Goal: Task Accomplishment & Management: Manage account settings

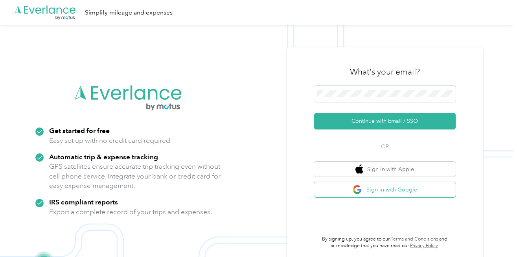
click at [382, 191] on button "Sign in with Google" at bounding box center [384, 189] width 141 height 15
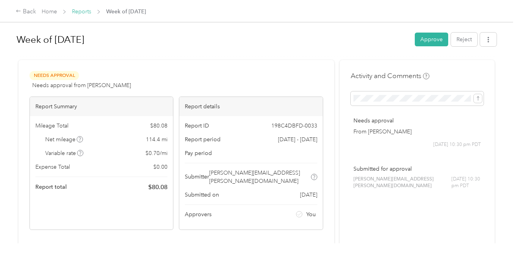
click at [81, 13] on link "Reports" at bounding box center [81, 11] width 19 height 7
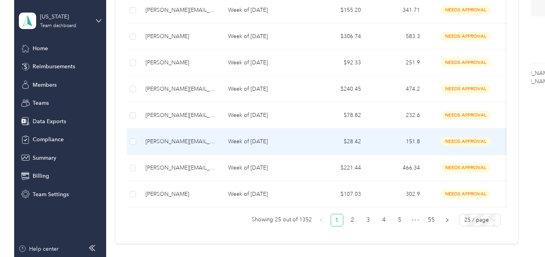
scroll to position [633, 0]
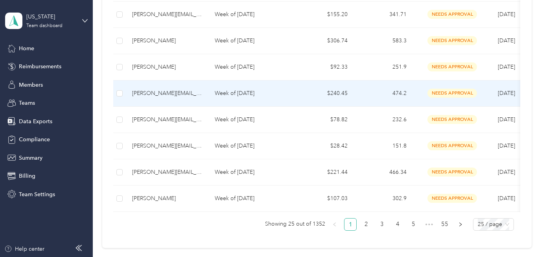
click at [260, 95] on p "Week of [DATE]" at bounding box center [252, 93] width 74 height 9
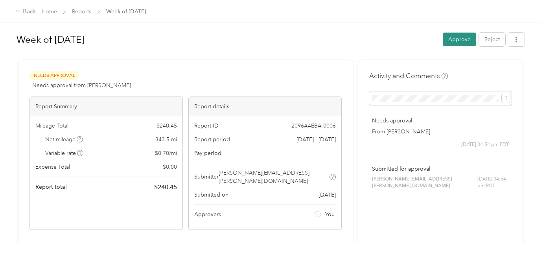
click at [466, 39] on button "Approve" at bounding box center [459, 40] width 33 height 14
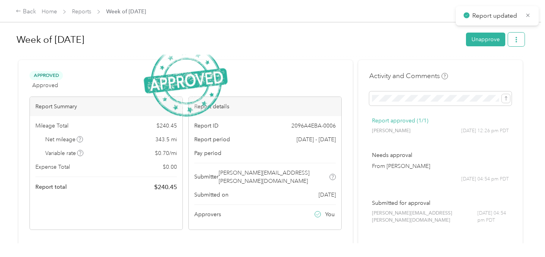
click at [516, 42] on icon "button" at bounding box center [516, 40] width 6 height 6
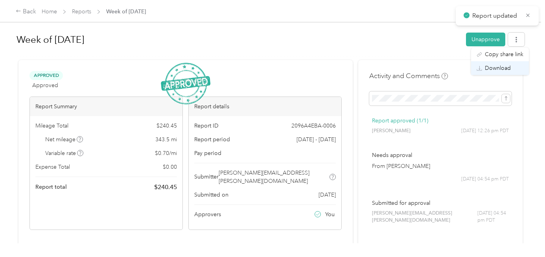
click at [490, 69] on span "Download" at bounding box center [498, 68] width 26 height 8
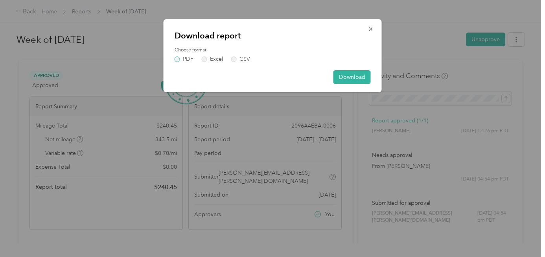
click at [178, 59] on label "PDF" at bounding box center [183, 60] width 19 height 6
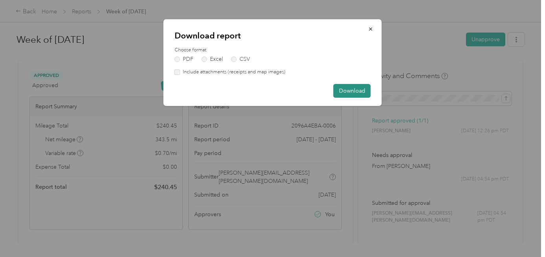
click at [356, 91] on button "Download" at bounding box center [351, 91] width 37 height 14
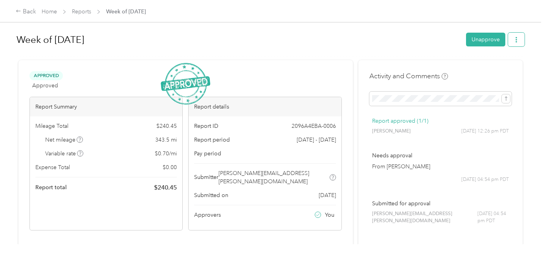
click at [516, 39] on icon "button" at bounding box center [517, 40] width 6 height 6
click at [496, 69] on span "Download" at bounding box center [498, 68] width 26 height 8
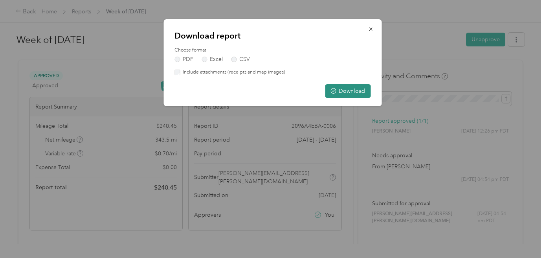
click at [350, 93] on button "Download" at bounding box center [348, 91] width 46 height 14
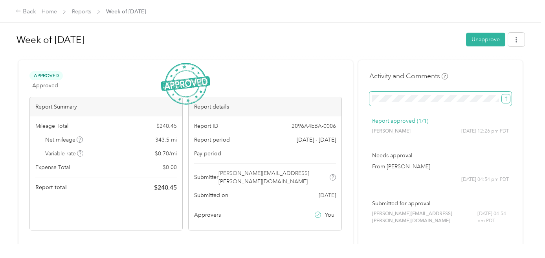
click at [507, 99] on icon "submit" at bounding box center [506, 98] width 2 height 4
click at [75, 14] on link "Reports" at bounding box center [81, 11] width 19 height 7
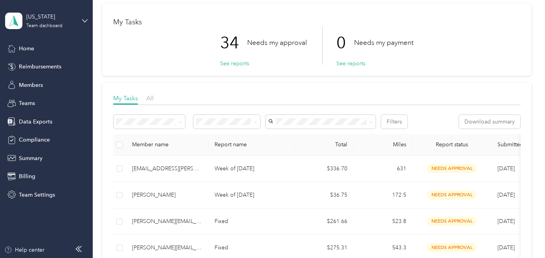
scroll to position [42, 0]
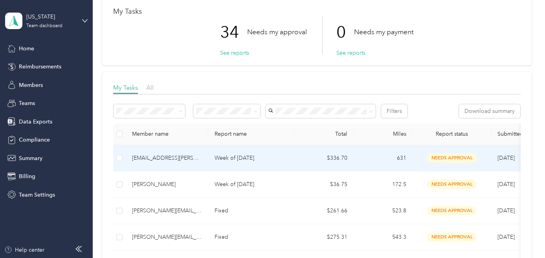
click at [163, 161] on div "[EMAIL_ADDRESS][PERSON_NAME][DOMAIN_NAME]" at bounding box center [167, 158] width 70 height 9
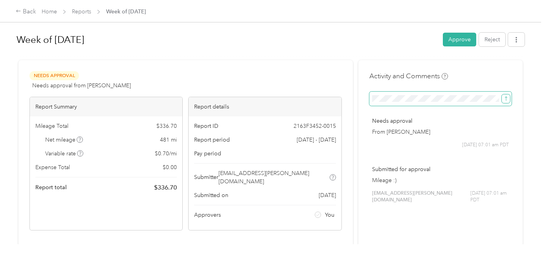
click at [507, 100] on icon "submit" at bounding box center [506, 99] width 6 height 6
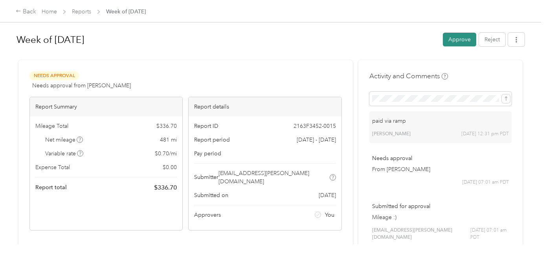
click at [459, 40] on button "Approve" at bounding box center [459, 40] width 33 height 14
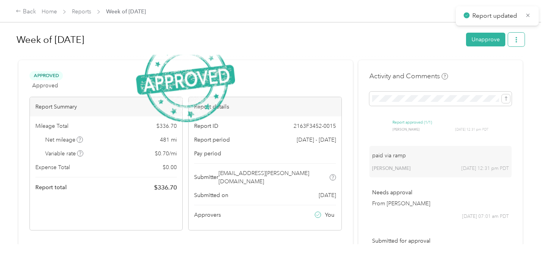
click at [516, 42] on icon "button" at bounding box center [517, 40] width 6 height 6
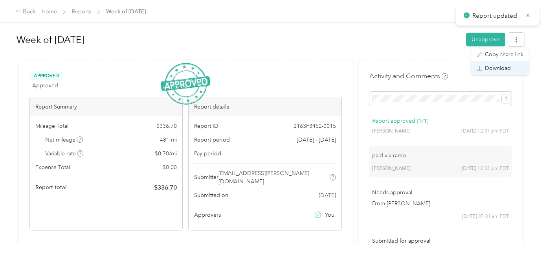
click at [491, 68] on span "Download" at bounding box center [498, 68] width 26 height 8
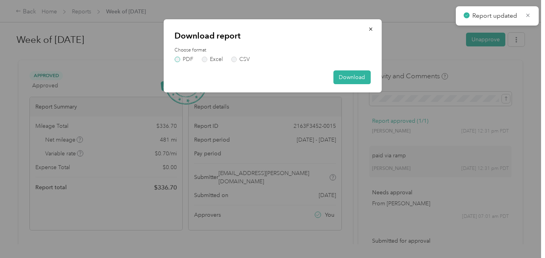
click at [176, 61] on label "PDF" at bounding box center [183, 60] width 19 height 6
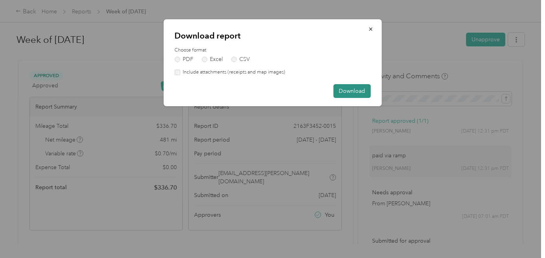
click at [345, 89] on button "Download" at bounding box center [351, 91] width 37 height 14
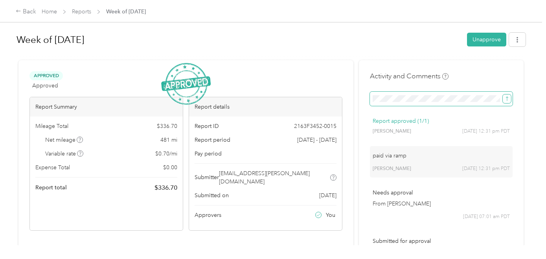
click at [510, 96] on icon "submit" at bounding box center [507, 99] width 6 height 6
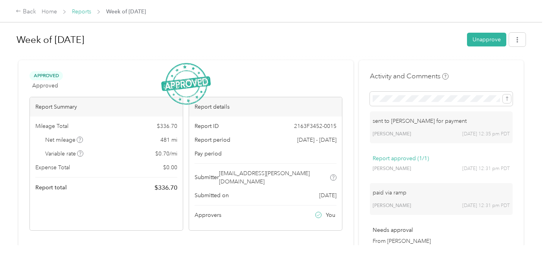
click at [81, 11] on link "Reports" at bounding box center [81, 11] width 19 height 7
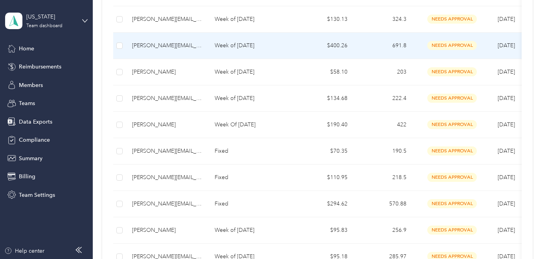
scroll to position [339, 0]
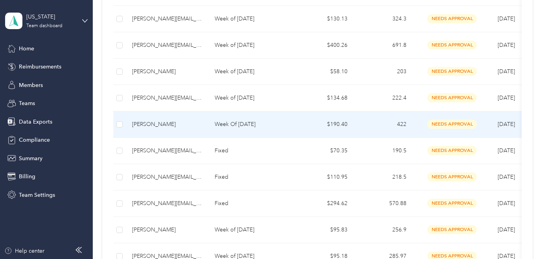
click at [250, 121] on p "Week Of [DATE]" at bounding box center [252, 124] width 74 height 9
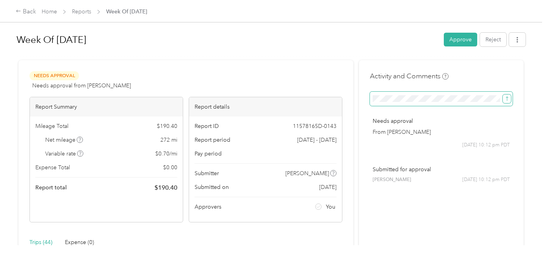
click at [508, 100] on icon "submit" at bounding box center [507, 99] width 6 height 6
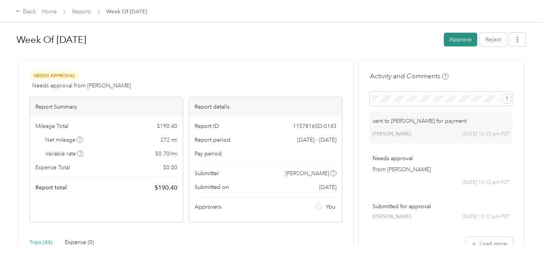
click at [463, 45] on button "Approve" at bounding box center [460, 40] width 33 height 14
click at [516, 42] on button "button" at bounding box center [517, 40] width 17 height 14
click at [499, 68] on span "Download" at bounding box center [499, 68] width 26 height 8
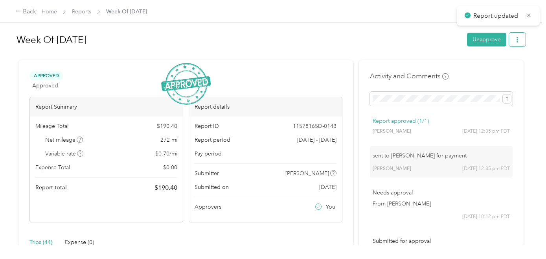
click at [516, 39] on icon "button" at bounding box center [517, 40] width 6 height 6
click at [501, 66] on span "Download" at bounding box center [499, 68] width 26 height 8
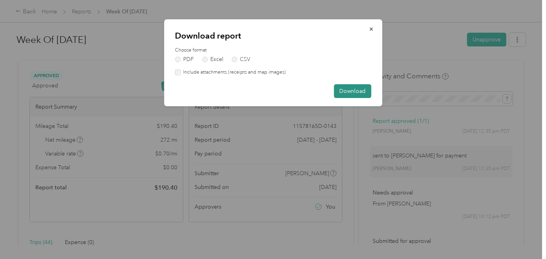
click at [362, 92] on button "Download" at bounding box center [352, 91] width 37 height 14
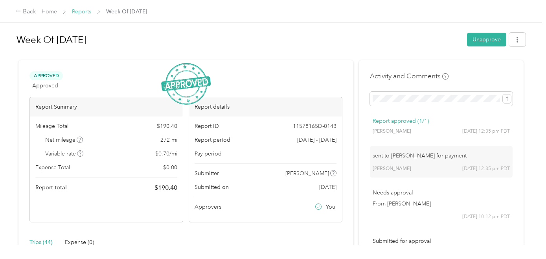
click at [84, 11] on link "Reports" at bounding box center [81, 11] width 19 height 7
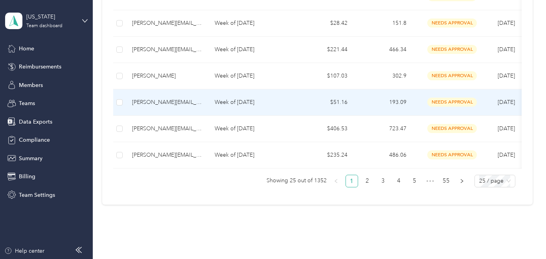
scroll to position [704, 0]
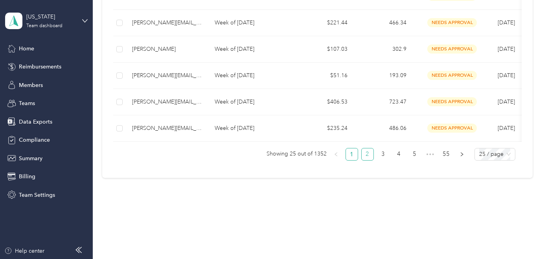
click at [369, 156] on link "2" at bounding box center [368, 154] width 12 height 12
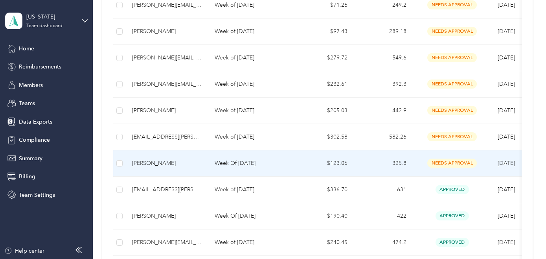
scroll to position [191, 0]
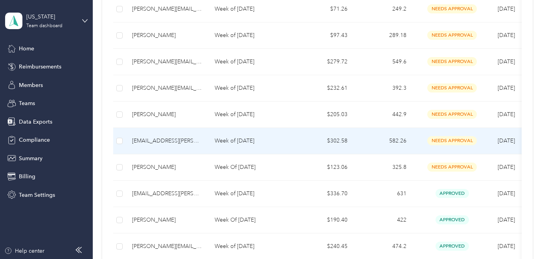
click at [279, 140] on p "Week of [DATE]" at bounding box center [252, 140] width 74 height 9
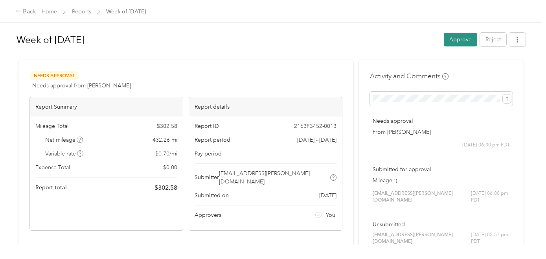
click at [476, 41] on button "Approve" at bounding box center [460, 40] width 33 height 14
click at [516, 41] on icon "button" at bounding box center [517, 40] width 6 height 6
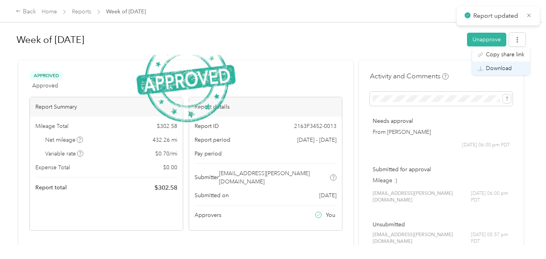
click at [495, 68] on span "Download" at bounding box center [499, 68] width 26 height 8
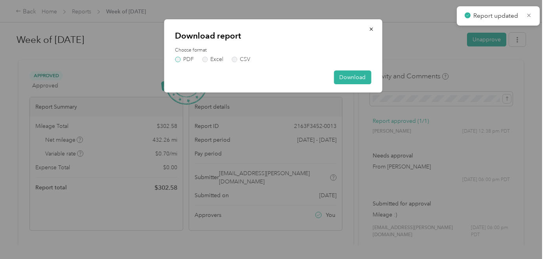
click at [181, 59] on label "PDF" at bounding box center [184, 60] width 19 height 6
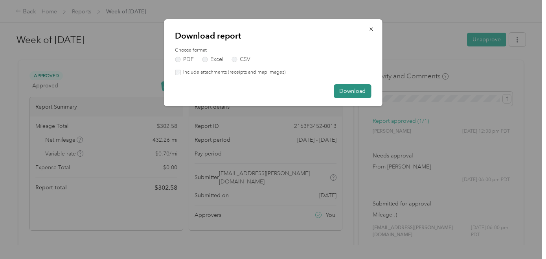
click at [348, 96] on button "Download" at bounding box center [352, 91] width 37 height 14
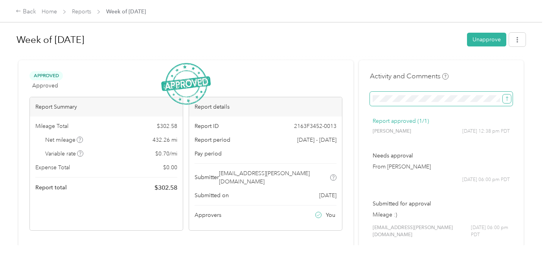
click at [508, 100] on icon "submit" at bounding box center [507, 99] width 6 height 6
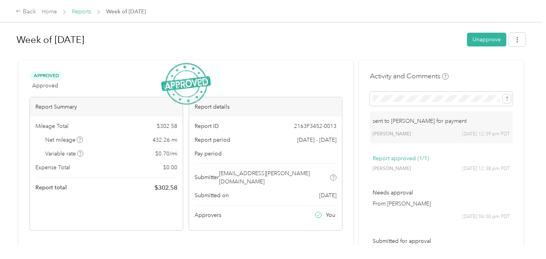
click at [81, 12] on link "Reports" at bounding box center [81, 11] width 19 height 7
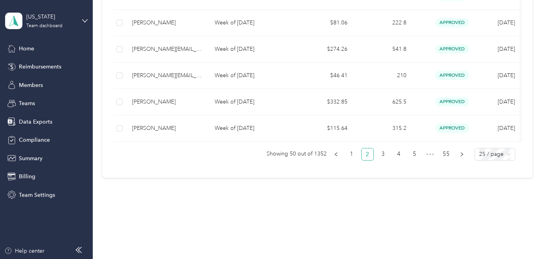
scroll to position [704, 0]
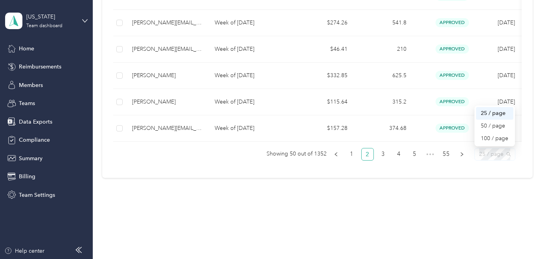
click at [510, 156] on span "25 / page" at bounding box center [494, 154] width 31 height 12
click at [494, 140] on div "100 / page" at bounding box center [495, 138] width 28 height 9
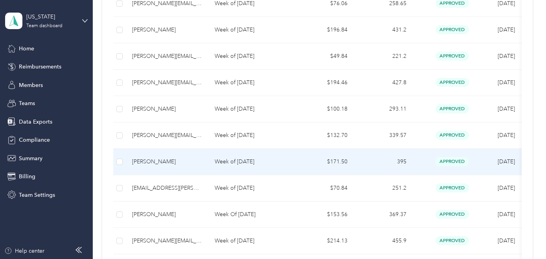
scroll to position [2679, 0]
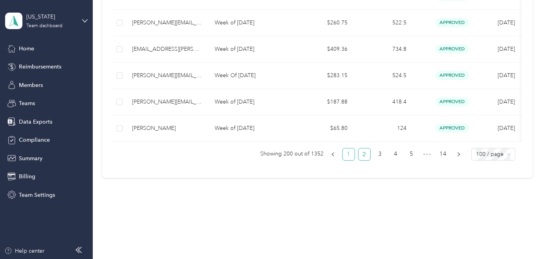
click at [351, 154] on link "1" at bounding box center [349, 154] width 12 height 12
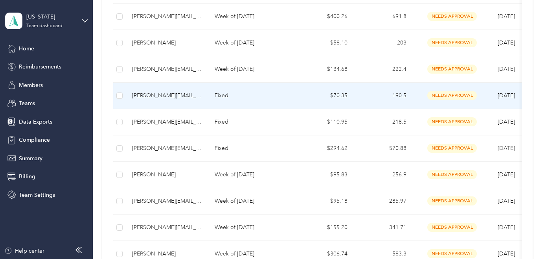
scroll to position [376, 0]
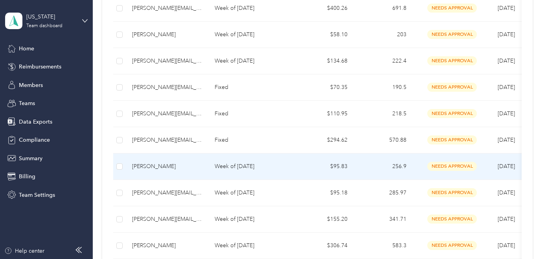
click at [150, 162] on div "[PERSON_NAME]" at bounding box center [167, 166] width 70 height 9
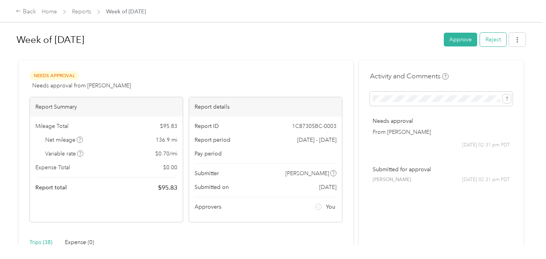
click at [501, 41] on button "Reject" at bounding box center [493, 40] width 26 height 14
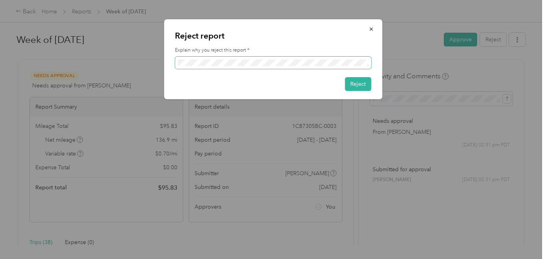
scroll to position [0, 164]
click at [364, 85] on button "Reject" at bounding box center [358, 84] width 26 height 14
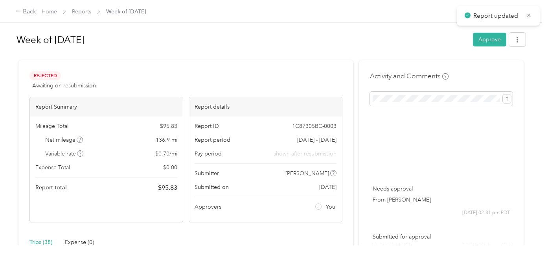
click at [88, 12] on link "Reports" at bounding box center [81, 11] width 19 height 7
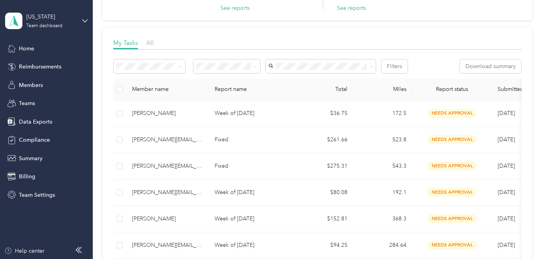
scroll to position [88, 0]
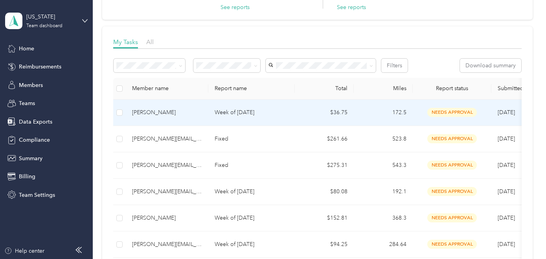
click at [247, 109] on p "Week of [DATE]" at bounding box center [252, 112] width 74 height 9
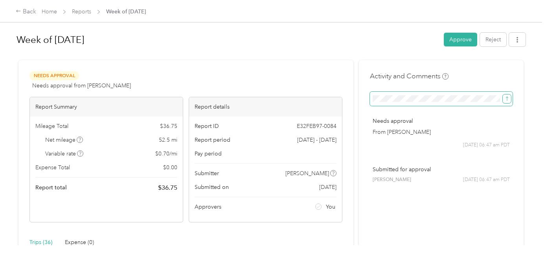
click at [509, 99] on icon "submit" at bounding box center [507, 99] width 6 height 6
click at [472, 44] on button "Approve" at bounding box center [460, 40] width 33 height 14
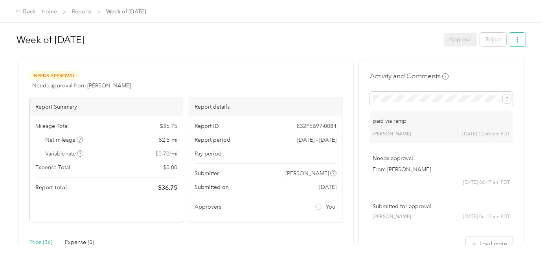
click at [516, 42] on icon "button" at bounding box center [517, 40] width 6 height 6
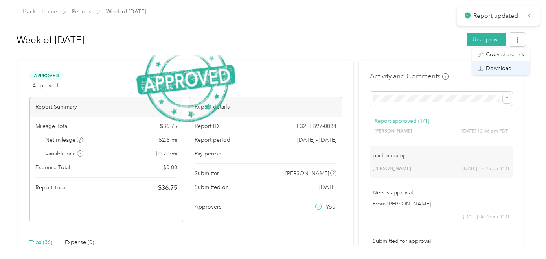
click at [498, 68] on span "Download" at bounding box center [499, 68] width 26 height 8
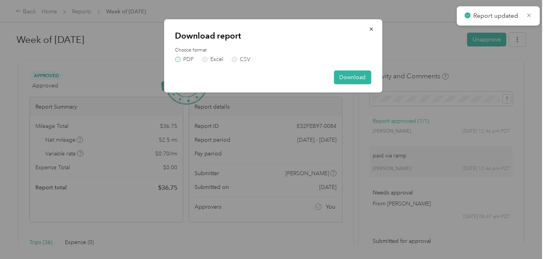
click at [178, 60] on label "PDF" at bounding box center [184, 60] width 19 height 6
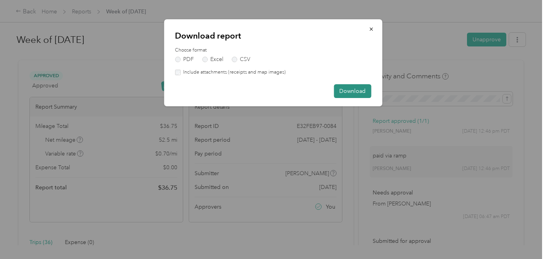
click at [345, 95] on button "Download" at bounding box center [352, 91] width 37 height 14
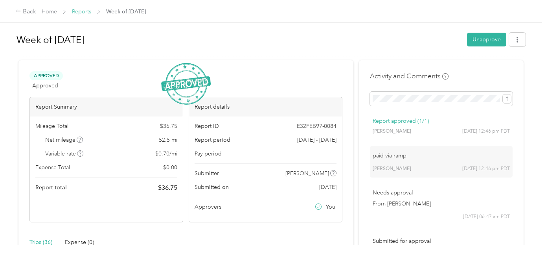
click at [83, 11] on link "Reports" at bounding box center [81, 11] width 19 height 7
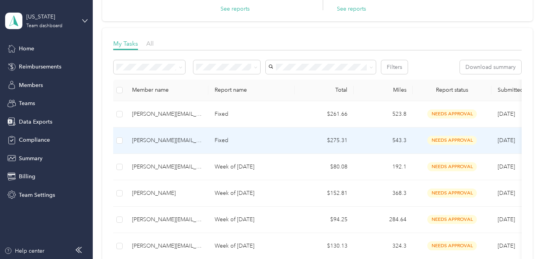
scroll to position [88, 0]
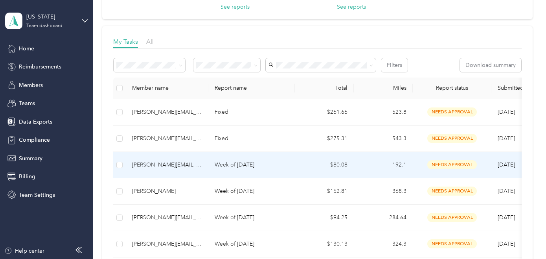
click at [266, 165] on p "Week of [DATE]" at bounding box center [252, 164] width 74 height 9
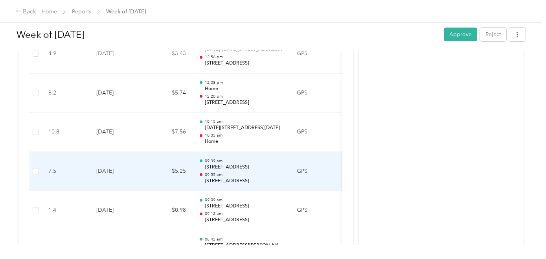
scroll to position [1225, 0]
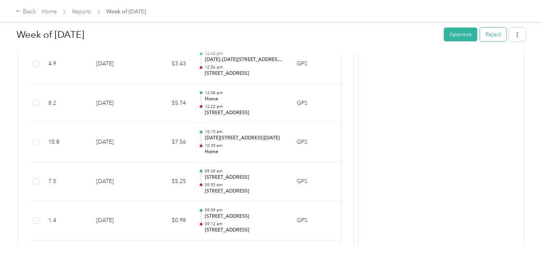
click at [498, 37] on button "Reject" at bounding box center [493, 35] width 26 height 14
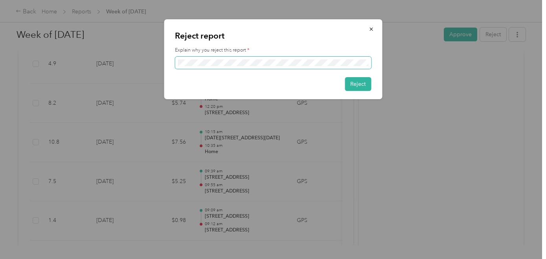
scroll to position [0, 0]
click at [161, 257] on div "Reject report Explain why you reject this report * Reject" at bounding box center [271, 259] width 542 height 0
drag, startPoint x: 180, startPoint y: 59, endPoint x: 401, endPoint y: 72, distance: 221.6
click at [401, 72] on div "Reject report Explain why you reject this report * Reject" at bounding box center [382, 60] width 218 height 82
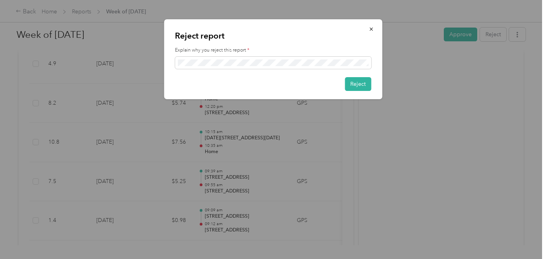
click at [318, 81] on div "Reject" at bounding box center [273, 84] width 196 height 14
click at [361, 86] on button "Reject" at bounding box center [358, 84] width 26 height 14
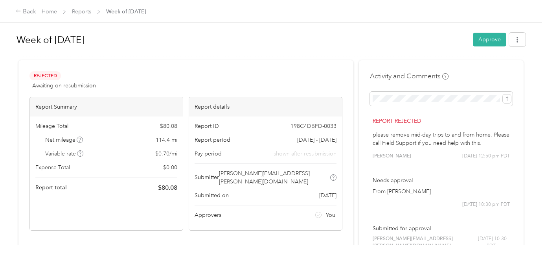
click at [75, 15] on span "Reports" at bounding box center [81, 11] width 19 height 8
click at [76, 13] on link "Reports" at bounding box center [81, 11] width 19 height 7
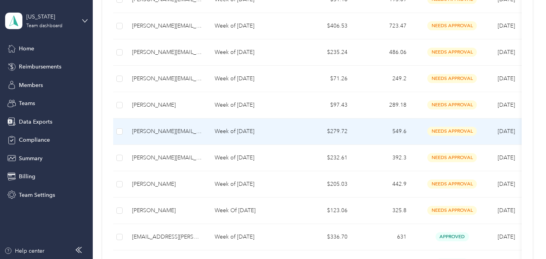
scroll to position [701, 0]
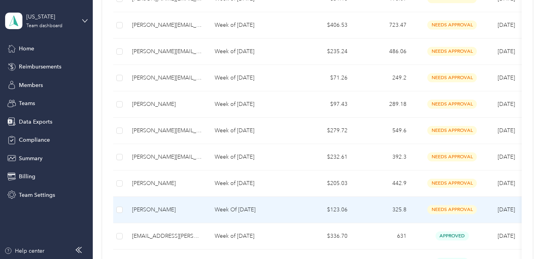
click at [171, 206] on div "[PERSON_NAME]" at bounding box center [167, 209] width 70 height 9
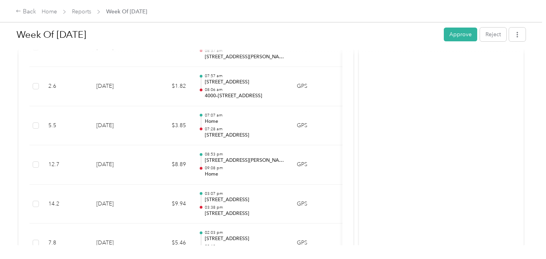
scroll to position [1505, 0]
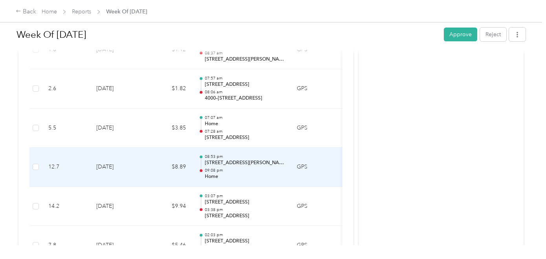
click at [228, 162] on p "[STREET_ADDRESS][PERSON_NAME]" at bounding box center [244, 162] width 79 height 7
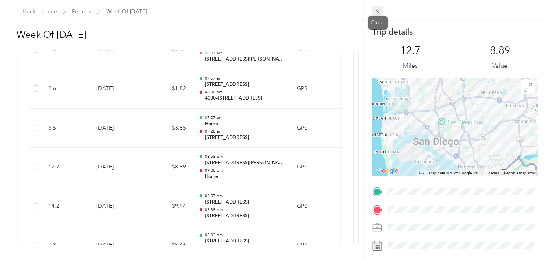
click at [378, 10] on icon at bounding box center [377, 11] width 7 height 7
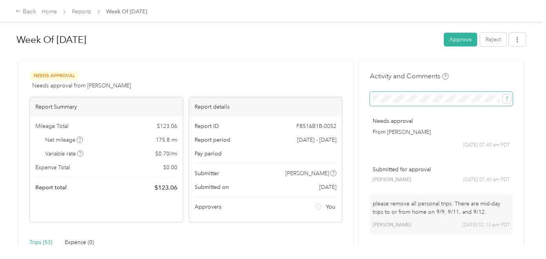
scroll to position [0, 14]
click at [487, 99] on span at bounding box center [441, 99] width 143 height 14
drag, startPoint x: 503, startPoint y: 99, endPoint x: 552, endPoint y: 101, distance: 49.2
click at [516, 101] on html "Back Home Reports Week Of [DATE] Week Of [DATE] Approve Reject Needs Approval N…" at bounding box center [271, 129] width 542 height 259
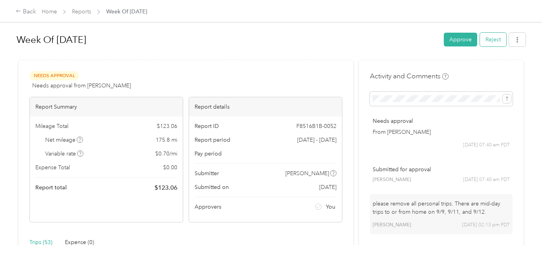
click at [494, 42] on button "Reject" at bounding box center [493, 40] width 26 height 14
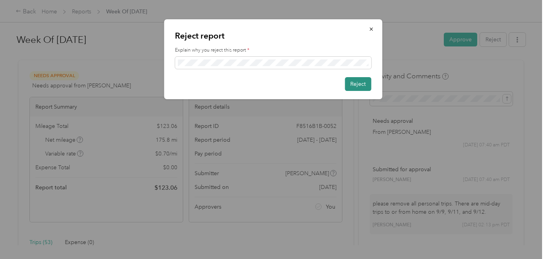
scroll to position [0, 0]
click at [352, 83] on button "Reject" at bounding box center [358, 84] width 26 height 14
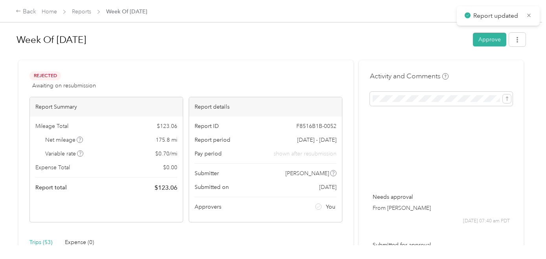
click at [81, 13] on link "Reports" at bounding box center [81, 11] width 19 height 7
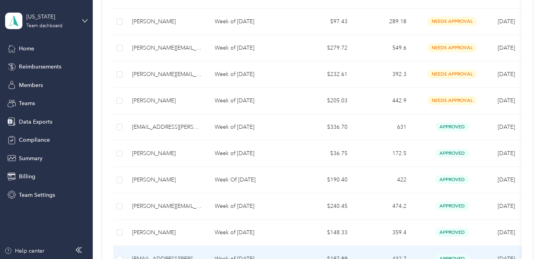
scroll to position [782, 0]
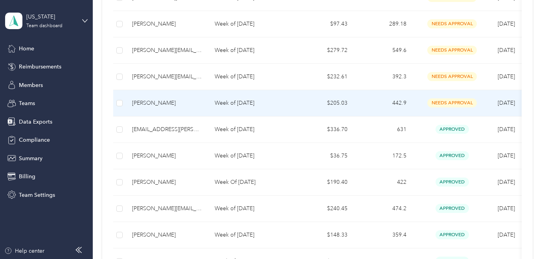
click at [239, 99] on p "Week of [DATE]" at bounding box center [252, 103] width 74 height 9
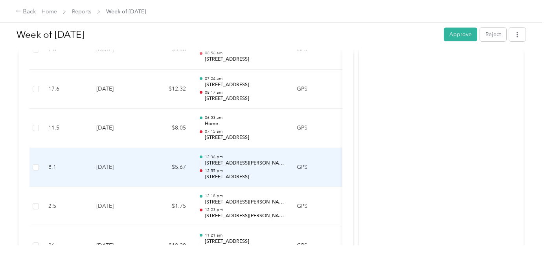
scroll to position [1070, 0]
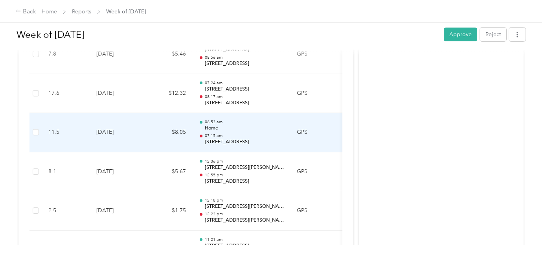
click at [200, 134] on div at bounding box center [201, 135] width 3 height 3
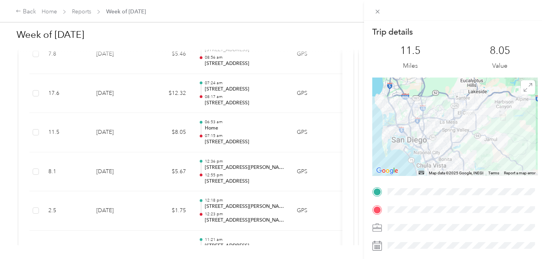
click at [212, 173] on div "Trip details This trip cannot be edited because it is either under review, appr…" at bounding box center [273, 129] width 546 height 259
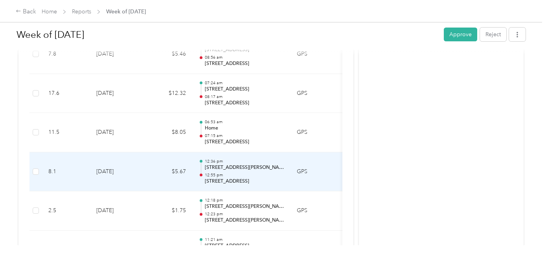
click at [212, 173] on p "12:55 pm" at bounding box center [244, 175] width 79 height 6
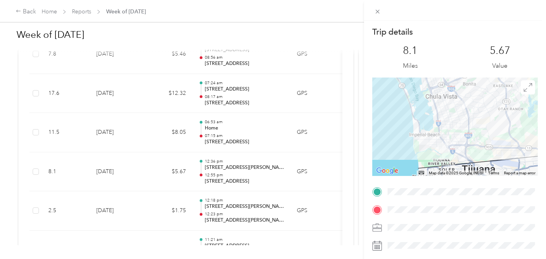
click at [212, 173] on div "Trip details This trip cannot be edited because it is either under review, appr…" at bounding box center [273, 129] width 546 height 259
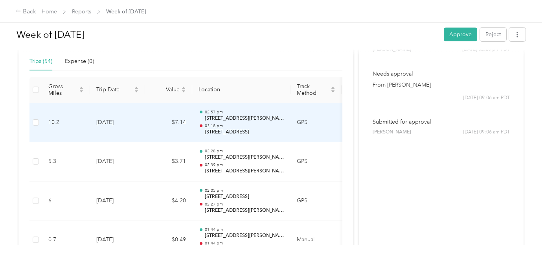
scroll to position [0, 0]
click at [236, 133] on p "[STREET_ADDRESS]" at bounding box center [244, 132] width 79 height 7
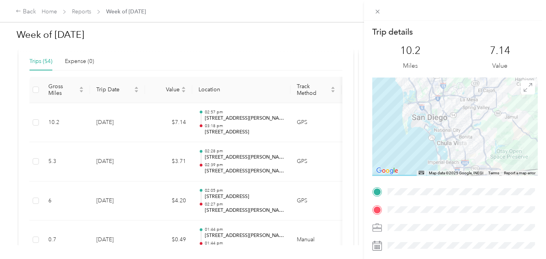
click at [516, 206] on form "Trip details This trip cannot be edited because it is either under review, appr…" at bounding box center [455, 201] width 182 height 350
click at [377, 13] on icon at bounding box center [377, 11] width 7 height 7
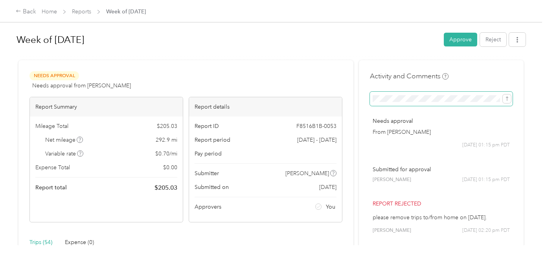
scroll to position [0, 21]
click at [516, 110] on div "Week of [DATE] Approve Reject Needs Approval Needs approval from [PERSON_NAME] …" at bounding box center [271, 122] width 542 height 245
click at [499, 37] on button "Reject" at bounding box center [493, 40] width 26 height 14
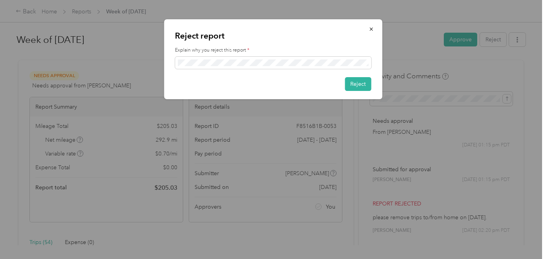
click at [320, 86] on div "Reject" at bounding box center [273, 84] width 196 height 14
click at [360, 86] on button "Reject" at bounding box center [358, 84] width 26 height 14
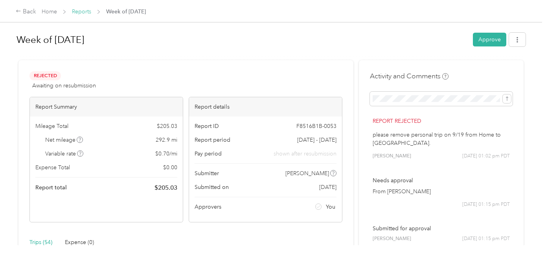
click at [86, 11] on link "Reports" at bounding box center [81, 11] width 19 height 7
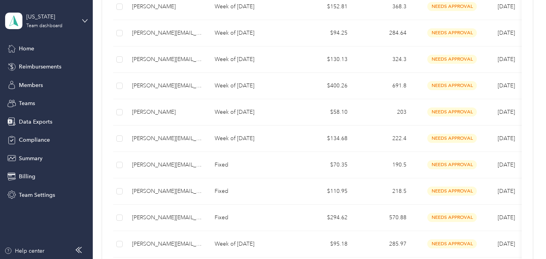
scroll to position [266, 0]
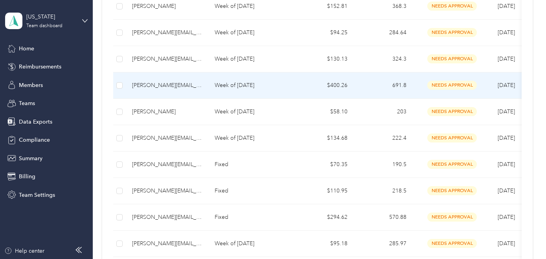
click at [230, 84] on p "Week of [DATE]" at bounding box center [252, 85] width 74 height 9
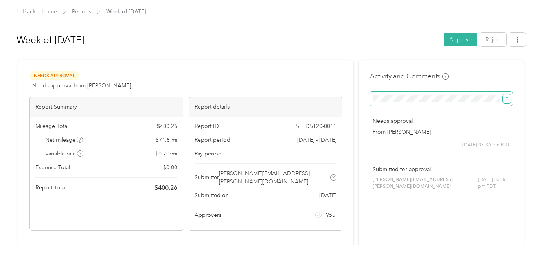
click at [509, 100] on icon "submit" at bounding box center [507, 99] width 6 height 6
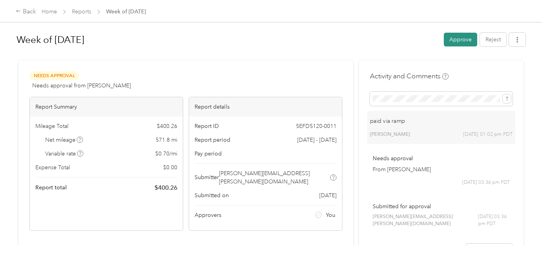
click at [469, 46] on button "Approve" at bounding box center [460, 40] width 33 height 14
click at [516, 42] on icon "button" at bounding box center [517, 40] width 6 height 6
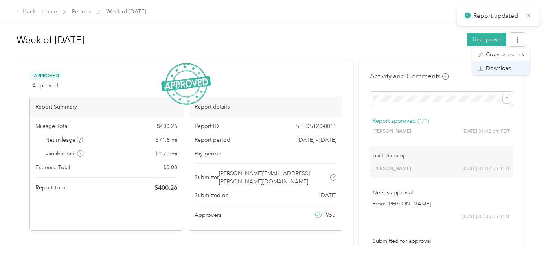
click at [498, 66] on span "Download" at bounding box center [499, 68] width 26 height 8
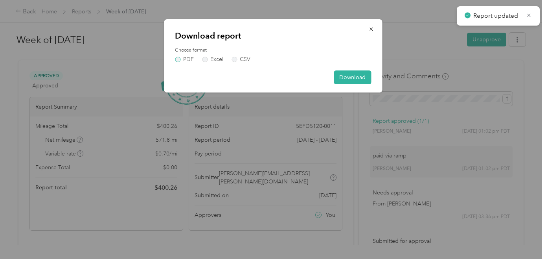
click at [181, 61] on label "PDF" at bounding box center [184, 60] width 19 height 6
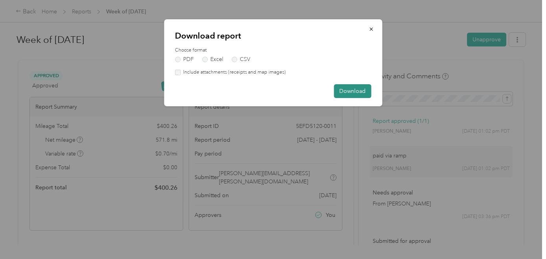
click at [347, 93] on button "Download" at bounding box center [352, 91] width 37 height 14
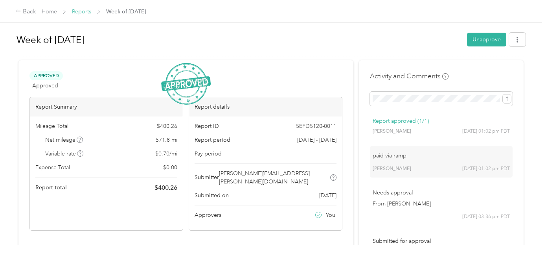
click at [82, 11] on link "Reports" at bounding box center [81, 11] width 19 height 7
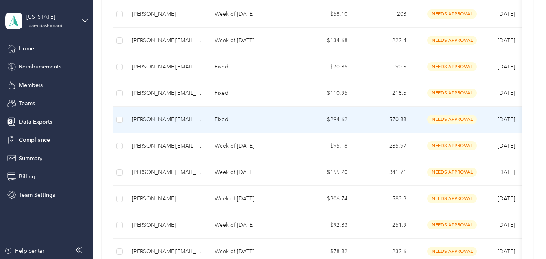
scroll to position [317, 0]
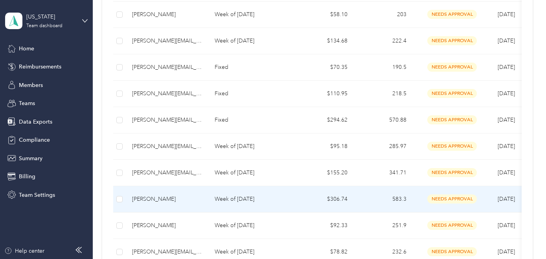
click at [221, 200] on p "Week of [DATE]" at bounding box center [252, 199] width 74 height 9
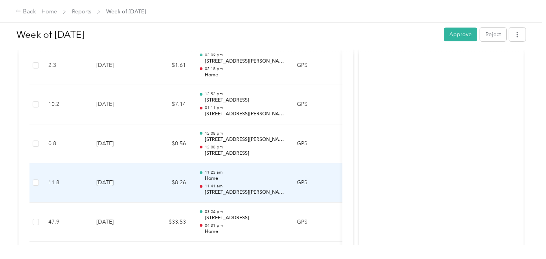
scroll to position [239, 0]
click at [221, 191] on p "[STREET_ADDRESS][PERSON_NAME]" at bounding box center [244, 191] width 79 height 7
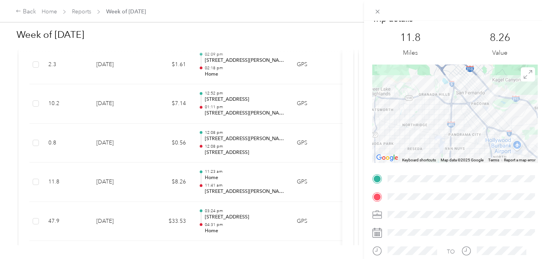
scroll to position [18, 0]
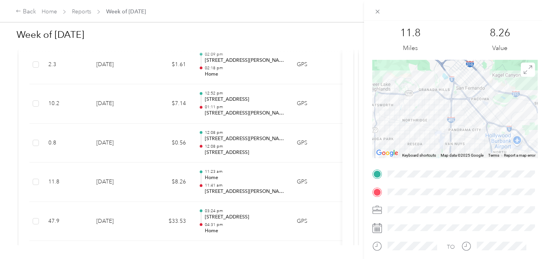
click at [221, 151] on div "Trip details This trip cannot be edited because it is either under review, appr…" at bounding box center [273, 129] width 546 height 259
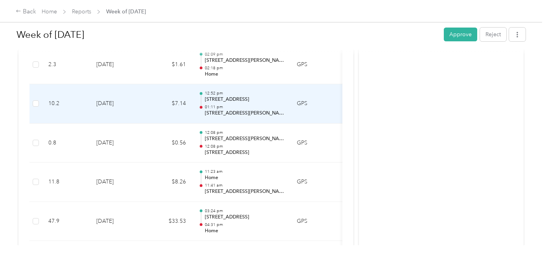
click at [222, 113] on p "[STREET_ADDRESS][PERSON_NAME]" at bounding box center [244, 113] width 79 height 7
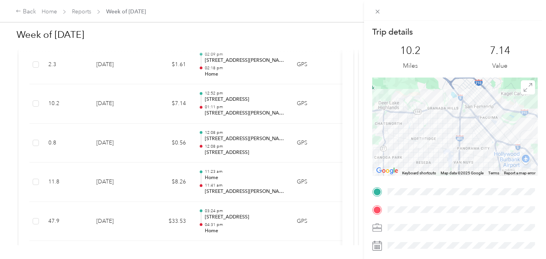
click at [503, 213] on span at bounding box center [461, 209] width 153 height 13
click at [83, 11] on div "Trip details This trip cannot be edited because it is either under review, appr…" at bounding box center [273, 129] width 546 height 259
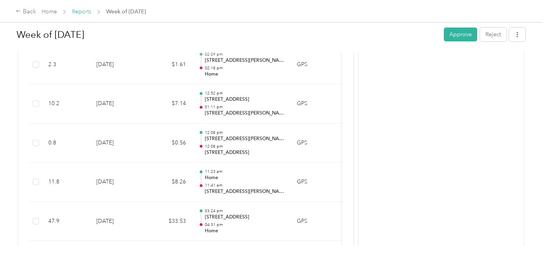
click at [84, 11] on link "Reports" at bounding box center [81, 11] width 19 height 7
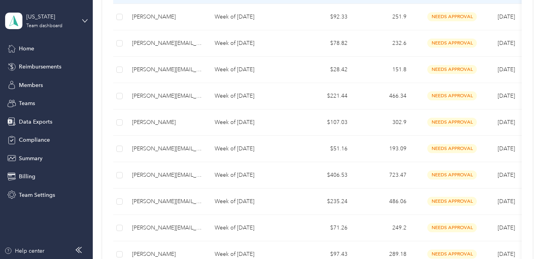
scroll to position [527, 0]
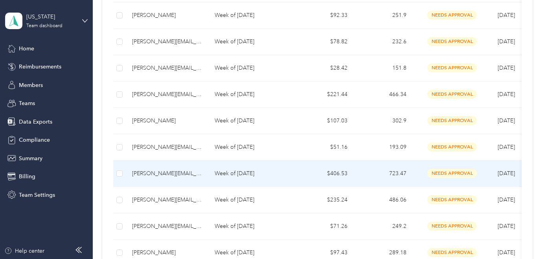
click at [223, 173] on p "Week of [DATE]" at bounding box center [252, 173] width 74 height 9
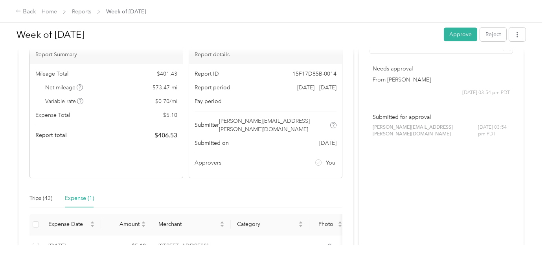
scroll to position [108, 0]
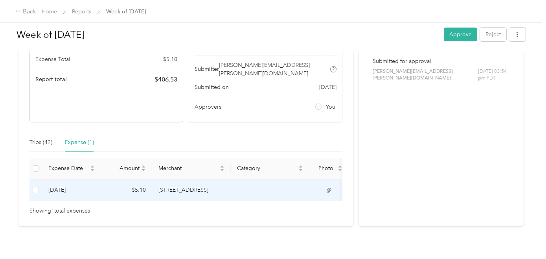
click at [329, 187] on icon at bounding box center [328, 190] width 7 height 7
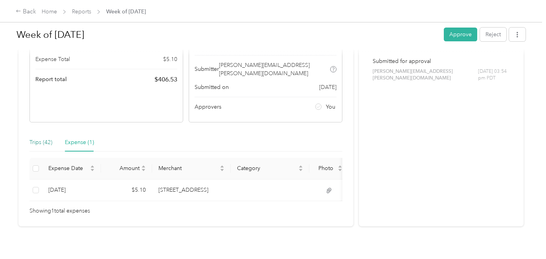
click at [40, 138] on div "Trips (42)" at bounding box center [40, 142] width 23 height 9
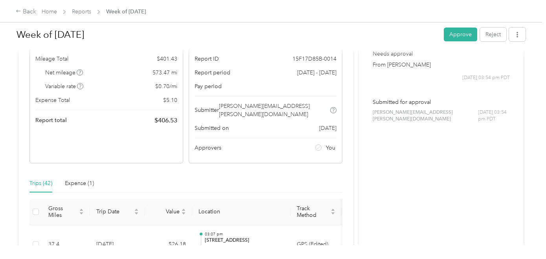
scroll to position [0, 0]
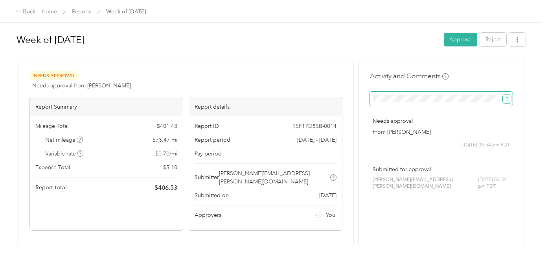
click at [506, 100] on button "submit" at bounding box center [507, 98] width 8 height 9
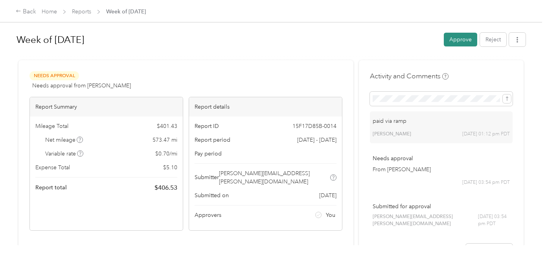
click at [463, 37] on button "Approve" at bounding box center [460, 40] width 33 height 14
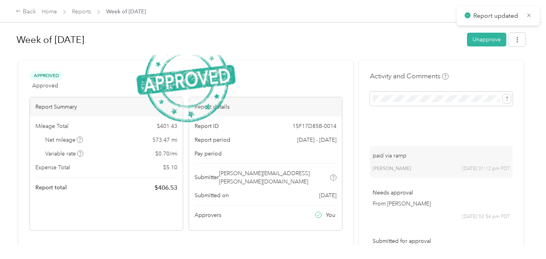
click at [516, 46] on span at bounding box center [517, 41] width 17 height 11
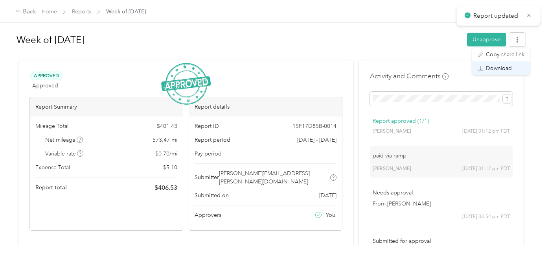
click at [501, 68] on span "Download" at bounding box center [499, 68] width 26 height 8
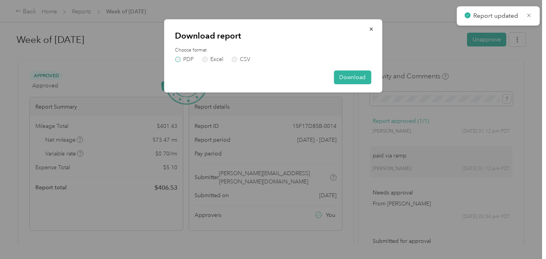
click at [178, 57] on label "PDF" at bounding box center [184, 60] width 19 height 6
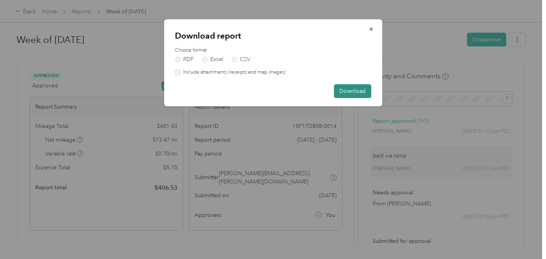
click at [349, 90] on button "Download" at bounding box center [352, 91] width 37 height 14
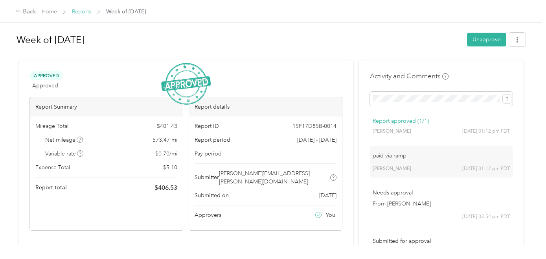
click at [78, 12] on link "Reports" at bounding box center [81, 11] width 19 height 7
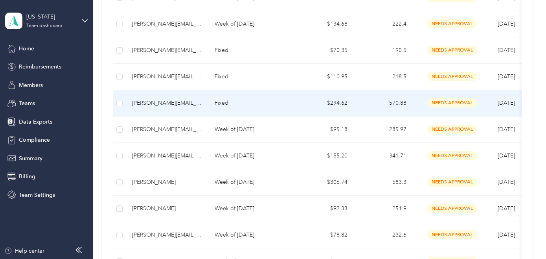
scroll to position [360, 0]
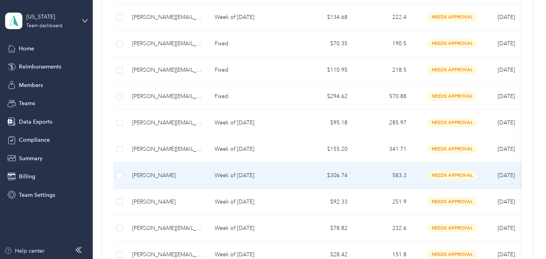
click at [238, 174] on p "Week of [DATE]" at bounding box center [252, 175] width 74 height 9
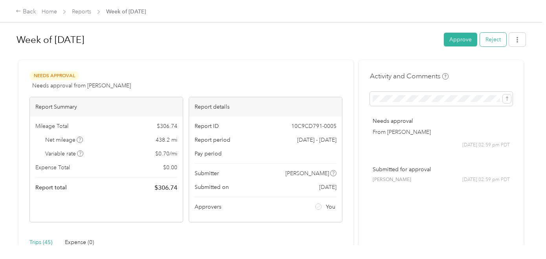
click at [501, 37] on button "Reject" at bounding box center [493, 40] width 26 height 14
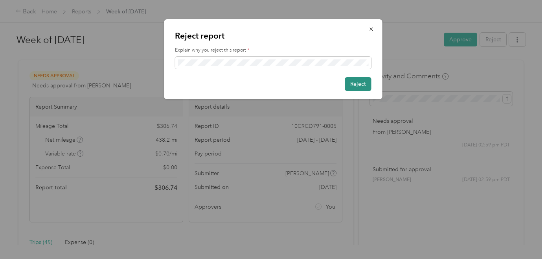
click at [358, 86] on button "Reject" at bounding box center [358, 84] width 26 height 14
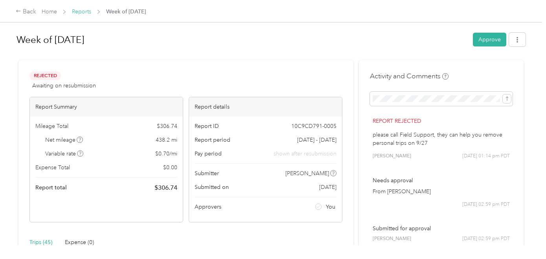
click at [79, 13] on link "Reports" at bounding box center [81, 11] width 19 height 7
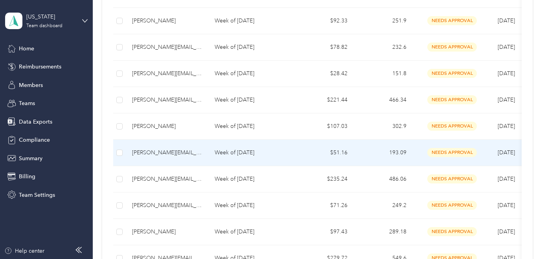
scroll to position [496, 0]
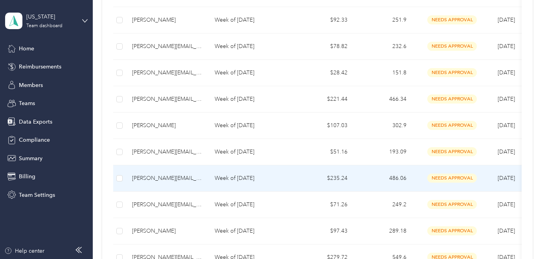
click at [244, 179] on p "Week of [DATE]" at bounding box center [252, 178] width 74 height 9
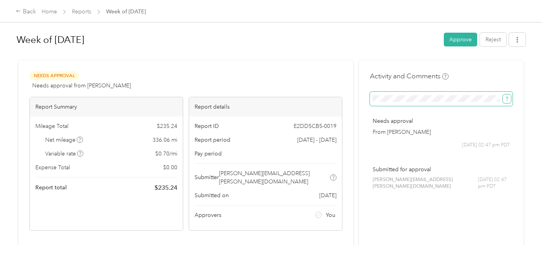
click at [508, 99] on icon "submit" at bounding box center [507, 98] width 2 height 4
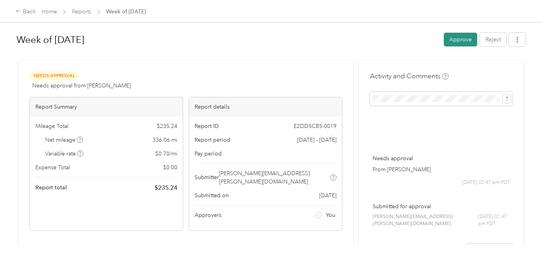
click at [459, 42] on button "Approve" at bounding box center [460, 40] width 33 height 14
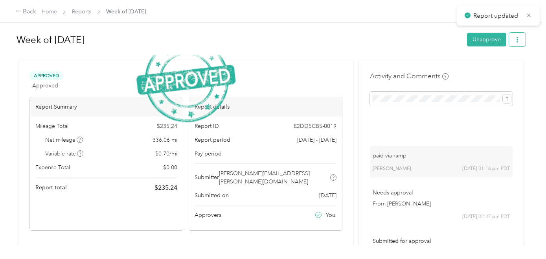
click at [516, 42] on icon "button" at bounding box center [517, 40] width 6 height 6
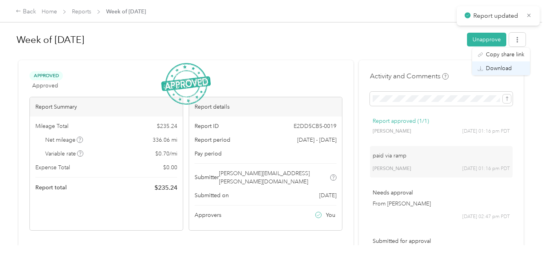
click at [499, 69] on span "Download" at bounding box center [499, 68] width 26 height 8
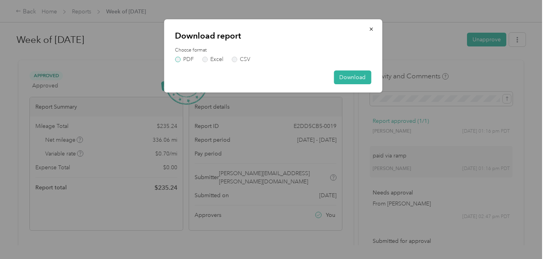
click at [179, 61] on label "PDF" at bounding box center [184, 60] width 19 height 6
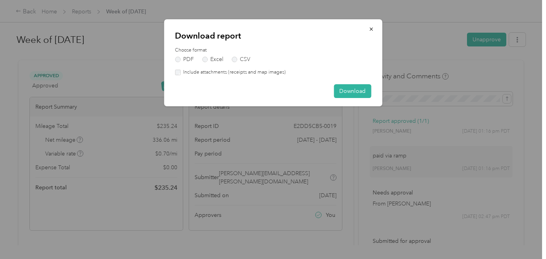
click at [177, 75] on div "Include attachments (receipts and map images)" at bounding box center [273, 72] width 196 height 7
click at [353, 91] on button "Download" at bounding box center [352, 91] width 37 height 14
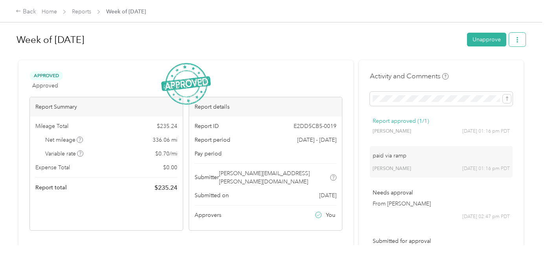
click at [516, 40] on button "button" at bounding box center [517, 40] width 17 height 14
click at [498, 68] on span "Download" at bounding box center [499, 68] width 26 height 8
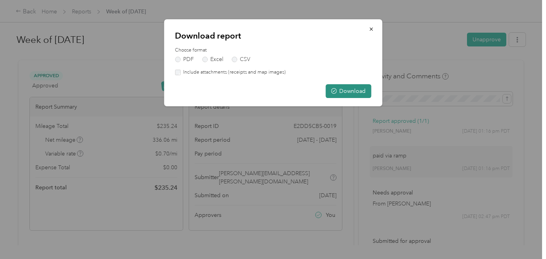
click at [343, 90] on button "Download" at bounding box center [348, 91] width 46 height 14
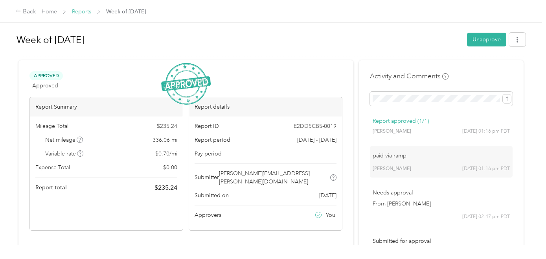
click at [83, 11] on link "Reports" at bounding box center [81, 11] width 19 height 7
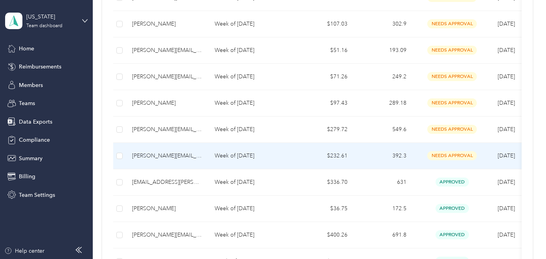
scroll to position [578, 0]
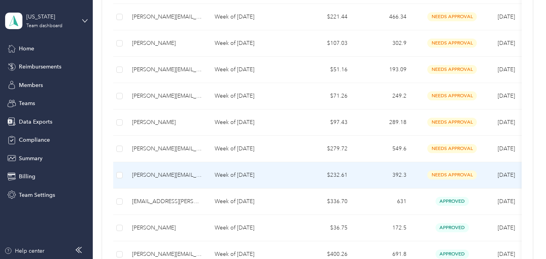
click at [241, 178] on p "Week of [DATE]" at bounding box center [252, 175] width 74 height 9
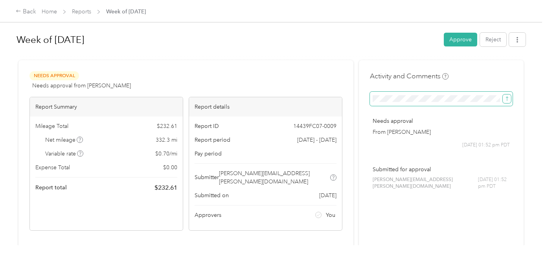
click at [510, 100] on icon "submit" at bounding box center [507, 99] width 6 height 6
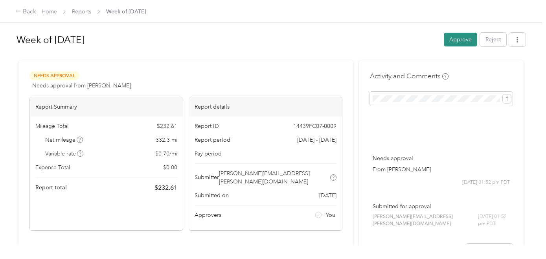
click at [461, 37] on button "Approve" at bounding box center [460, 40] width 33 height 14
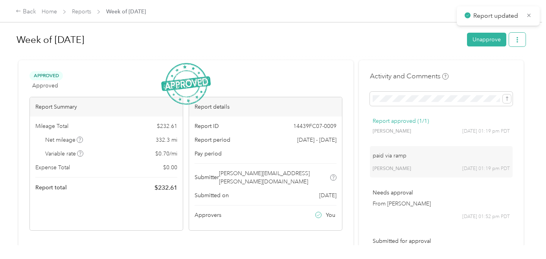
click at [516, 41] on icon "button" at bounding box center [517, 40] width 6 height 6
click at [496, 69] on span "Download" at bounding box center [499, 68] width 26 height 8
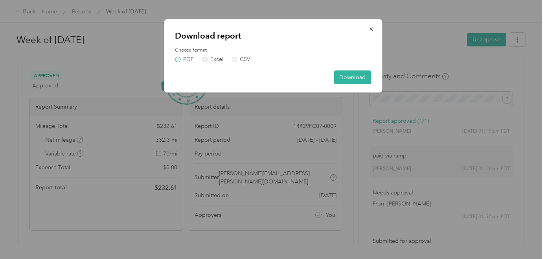
click at [179, 58] on label "PDF" at bounding box center [184, 60] width 19 height 6
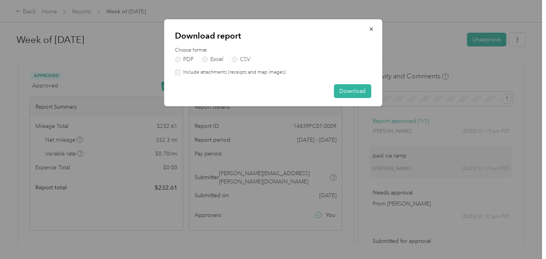
click at [181, 74] on label "Include attachments (receipts and map images)" at bounding box center [232, 72] width 105 height 7
click at [342, 88] on button "Download" at bounding box center [352, 91] width 37 height 14
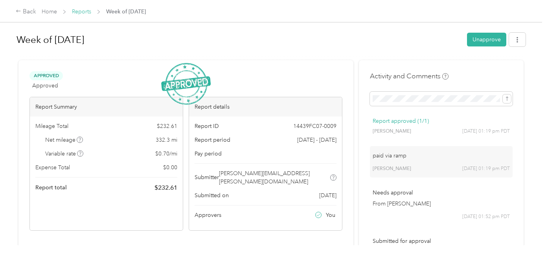
click at [88, 13] on link "Reports" at bounding box center [81, 11] width 19 height 7
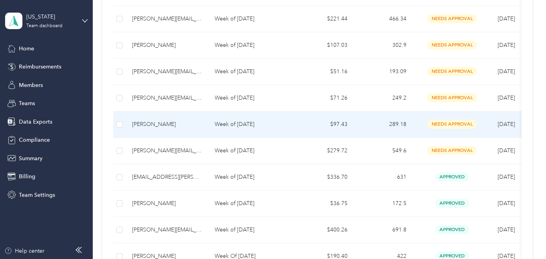
scroll to position [577, 0]
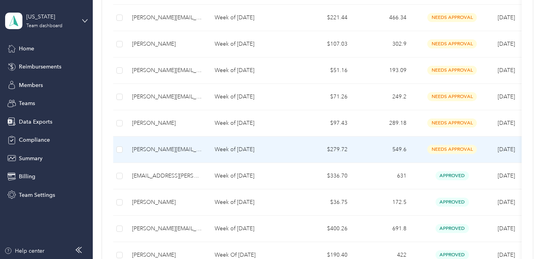
click at [246, 150] on p "Week of [DATE]" at bounding box center [252, 149] width 74 height 9
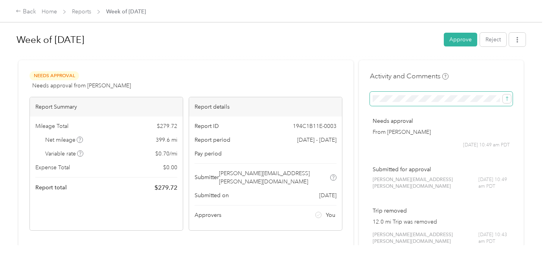
click at [395, 102] on span at bounding box center [441, 99] width 143 height 14
click at [516, 99] on div "Week of [DATE] Approve Reject Needs Approval Needs approval from [PERSON_NAME] …" at bounding box center [271, 122] width 542 height 245
click at [501, 37] on button "Reject" at bounding box center [493, 40] width 26 height 14
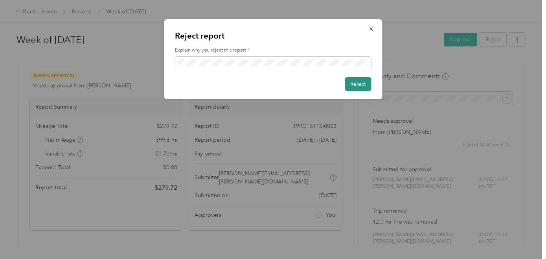
click at [360, 85] on button "Reject" at bounding box center [358, 84] width 26 height 14
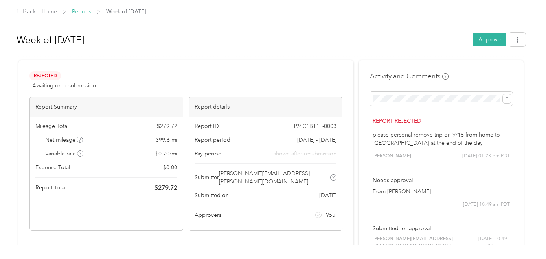
click at [83, 13] on link "Reports" at bounding box center [81, 11] width 19 height 7
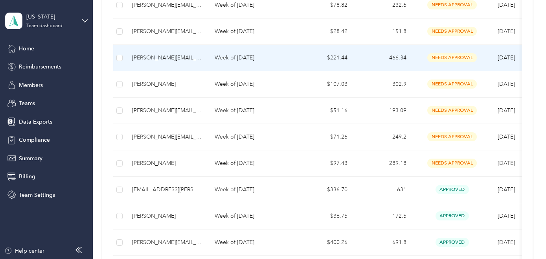
scroll to position [538, 0]
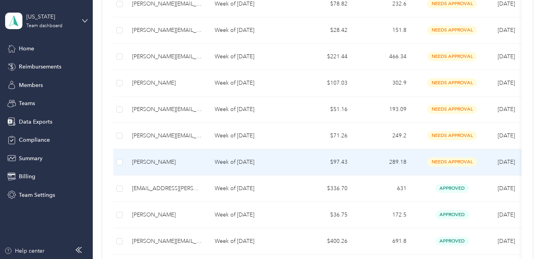
click at [231, 160] on p "Week of [DATE]" at bounding box center [252, 162] width 74 height 9
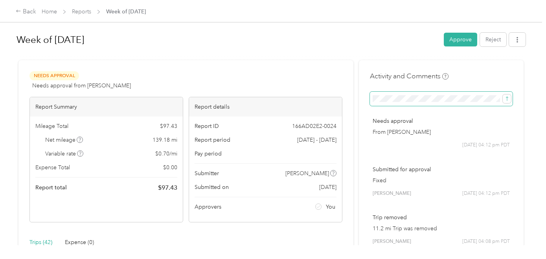
click at [424, 102] on span at bounding box center [441, 99] width 143 height 14
click at [509, 95] on span "submit" at bounding box center [507, 98] width 6 height 7
click at [465, 37] on button "Approve" at bounding box center [460, 40] width 33 height 14
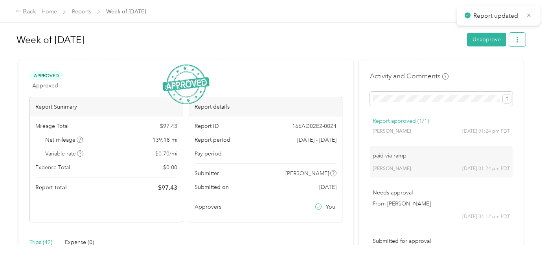
click at [516, 42] on button "button" at bounding box center [517, 40] width 17 height 14
click at [493, 71] on span "Download" at bounding box center [499, 68] width 26 height 8
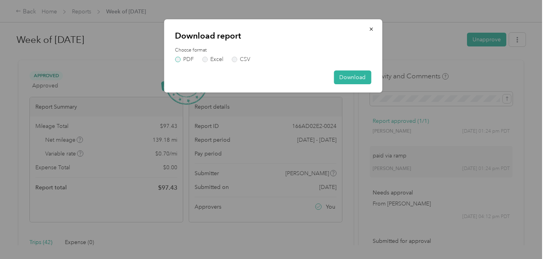
click at [180, 58] on label "PDF" at bounding box center [184, 60] width 19 height 6
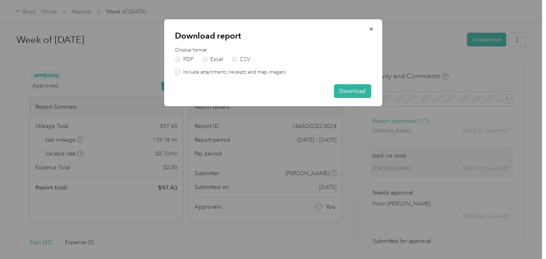
click at [182, 72] on label "Include attachments (receipts and map images)" at bounding box center [232, 72] width 105 height 7
click at [360, 88] on button "Download" at bounding box center [352, 91] width 37 height 14
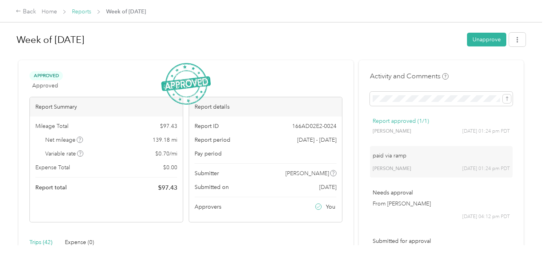
click at [83, 11] on link "Reports" at bounding box center [81, 11] width 19 height 7
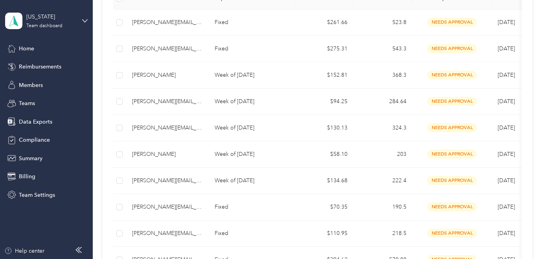
scroll to position [215, 0]
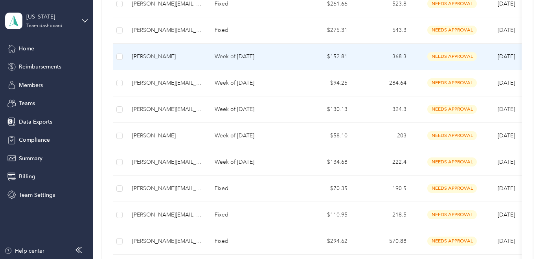
click at [242, 57] on p "Week of [DATE]" at bounding box center [252, 56] width 74 height 9
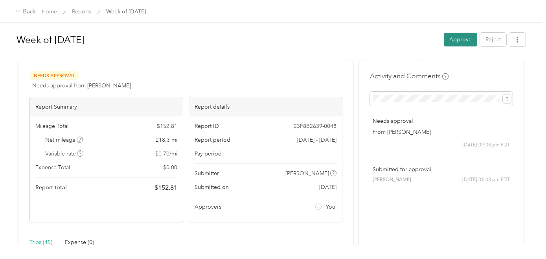
click at [466, 40] on button "Approve" at bounding box center [460, 40] width 33 height 14
click at [516, 39] on icon "button" at bounding box center [517, 40] width 6 height 6
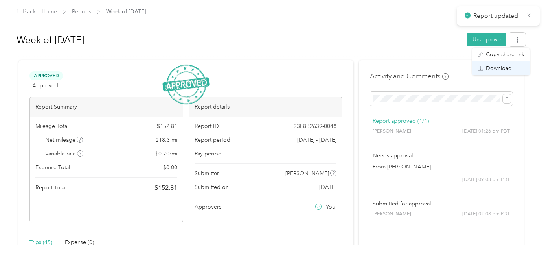
click at [499, 71] on span "Download" at bounding box center [499, 68] width 26 height 8
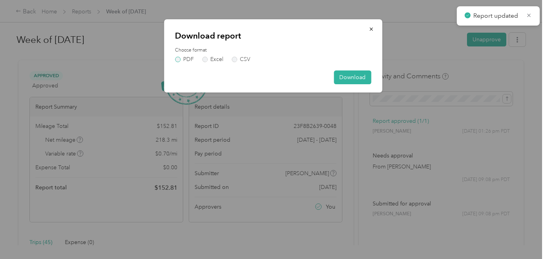
click at [178, 60] on label "PDF" at bounding box center [184, 60] width 19 height 6
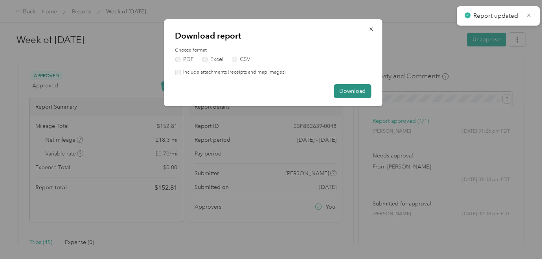
click at [365, 90] on button "Download" at bounding box center [352, 91] width 37 height 14
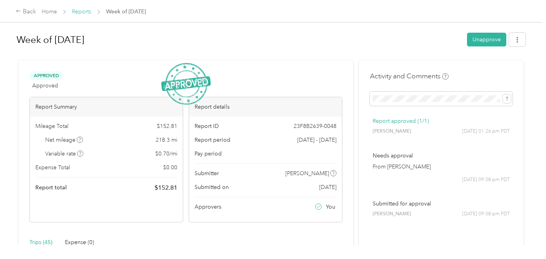
click at [86, 10] on link "Reports" at bounding box center [81, 11] width 19 height 7
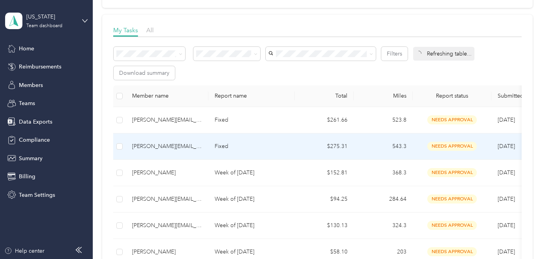
scroll to position [100, 0]
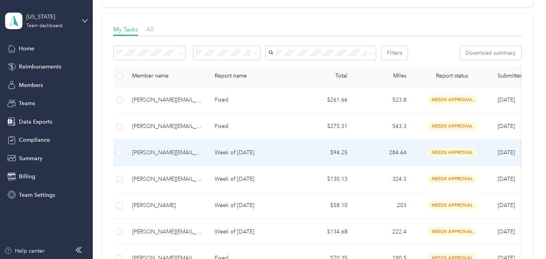
click at [257, 154] on p "Week of [DATE]" at bounding box center [252, 152] width 74 height 9
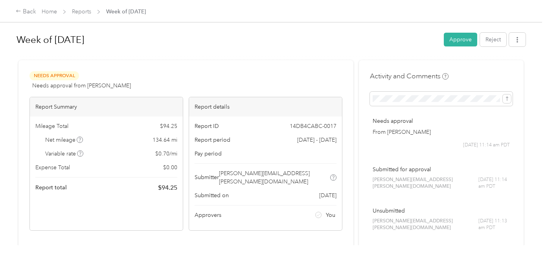
click at [459, 40] on button "Approve" at bounding box center [460, 40] width 33 height 14
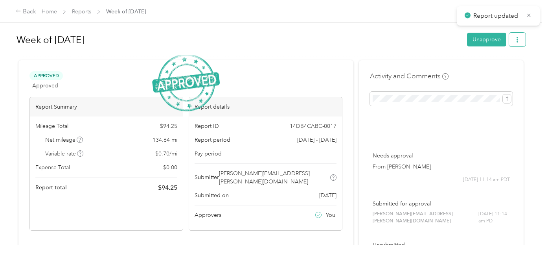
click at [516, 39] on icon "button" at bounding box center [517, 40] width 6 height 6
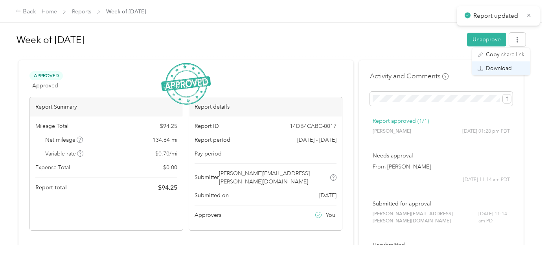
click at [499, 67] on span "Download" at bounding box center [499, 68] width 26 height 8
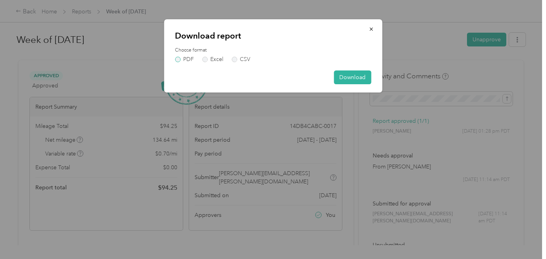
click at [177, 59] on label "PDF" at bounding box center [184, 60] width 19 height 6
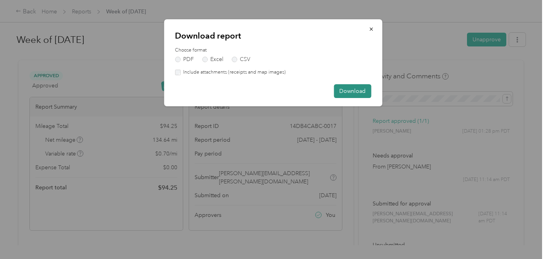
click at [345, 93] on button "Download" at bounding box center [352, 91] width 37 height 14
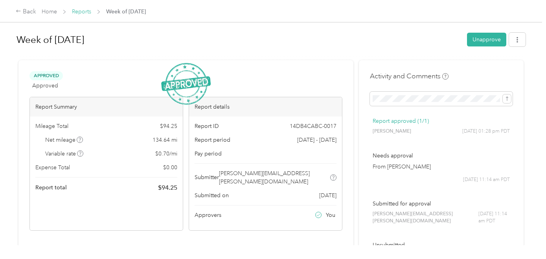
click at [84, 10] on link "Reports" at bounding box center [81, 11] width 19 height 7
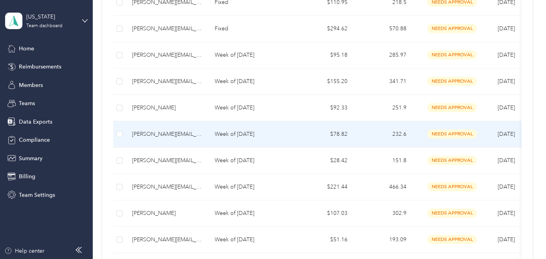
scroll to position [366, 0]
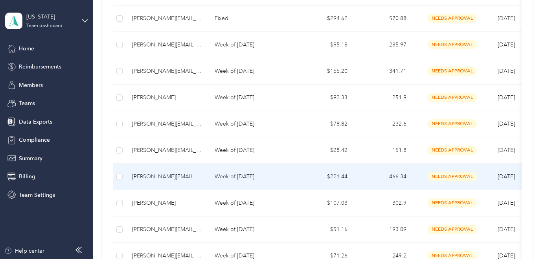
click at [239, 177] on p "Week of [DATE]" at bounding box center [252, 176] width 74 height 9
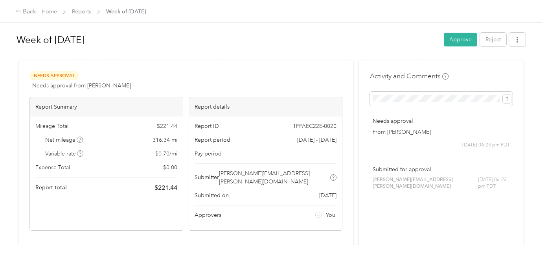
click at [461, 46] on div "Week of [DATE] Approve Reject" at bounding box center [271, 40] width 509 height 23
click at [461, 39] on button "Approve" at bounding box center [460, 40] width 33 height 14
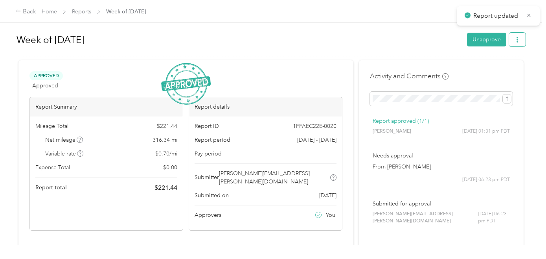
click at [516, 42] on icon "button" at bounding box center [517, 40] width 6 height 6
click at [499, 68] on span "Download" at bounding box center [499, 68] width 26 height 8
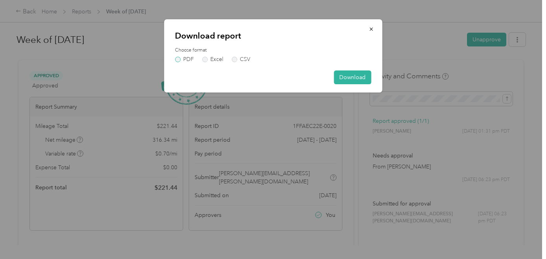
click at [178, 59] on label "PDF" at bounding box center [184, 60] width 19 height 6
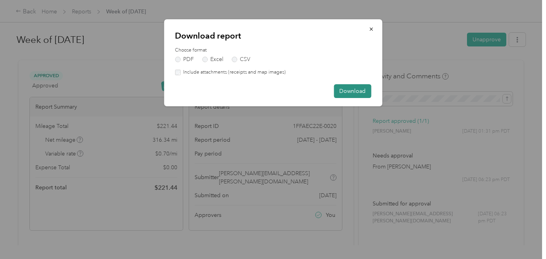
click at [343, 90] on button "Download" at bounding box center [352, 91] width 37 height 14
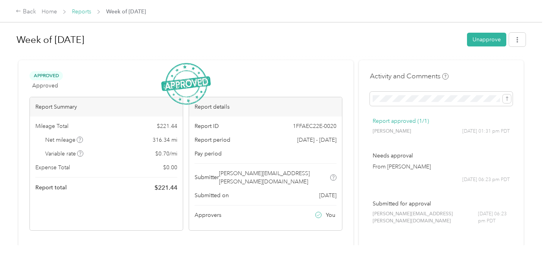
click at [86, 13] on link "Reports" at bounding box center [81, 11] width 19 height 7
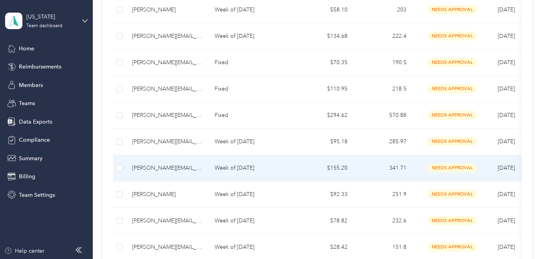
scroll to position [269, 0]
click at [234, 169] on p "Week of [DATE]" at bounding box center [252, 167] width 74 height 9
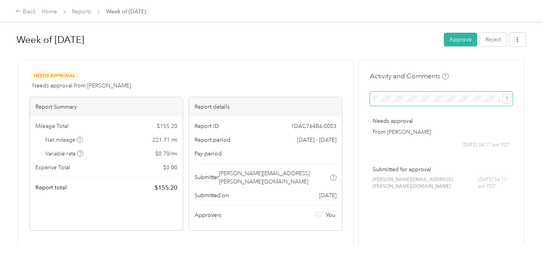
click at [427, 102] on span at bounding box center [441, 99] width 143 height 14
click at [421, 102] on span at bounding box center [441, 99] width 143 height 14
click at [516, 98] on html "Back Home Reports Week of [DATE] Week of [DATE] Approve Reject Needs Approval N…" at bounding box center [271, 129] width 542 height 259
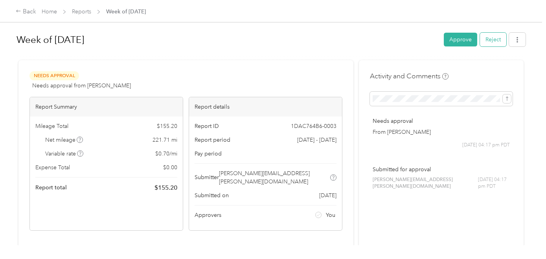
click at [500, 46] on button "Reject" at bounding box center [493, 40] width 26 height 14
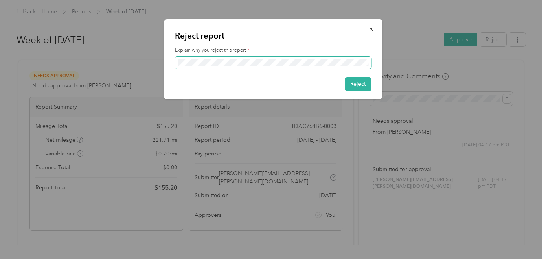
scroll to position [0, 65]
click at [359, 83] on button "Reject" at bounding box center [358, 84] width 26 height 14
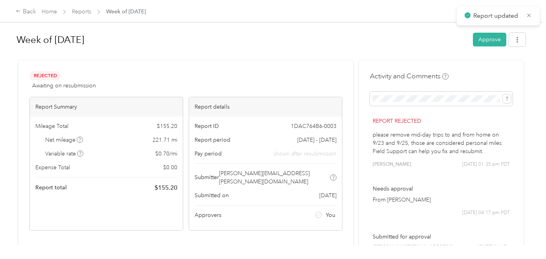
click at [86, 13] on link "Reports" at bounding box center [81, 11] width 19 height 7
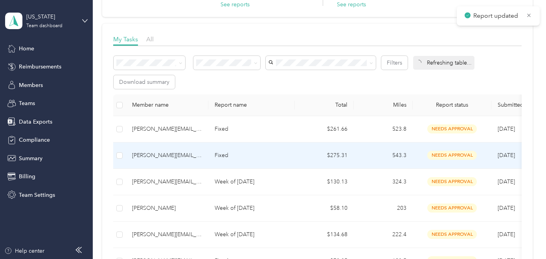
scroll to position [97, 0]
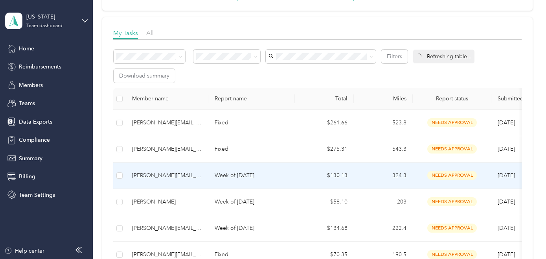
click at [214, 174] on td "Week of [DATE]" at bounding box center [251, 175] width 86 height 26
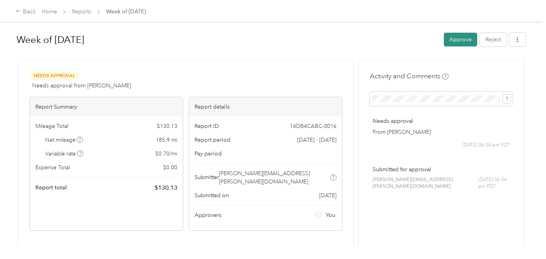
click at [463, 38] on button "Approve" at bounding box center [460, 40] width 33 height 14
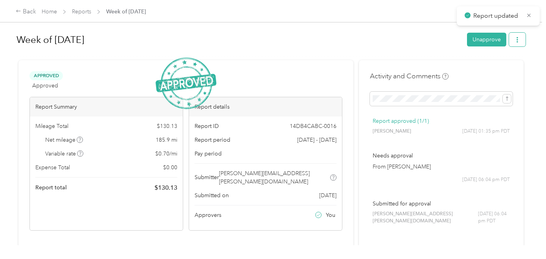
click at [516, 42] on icon "button" at bounding box center [517, 40] width 2 height 6
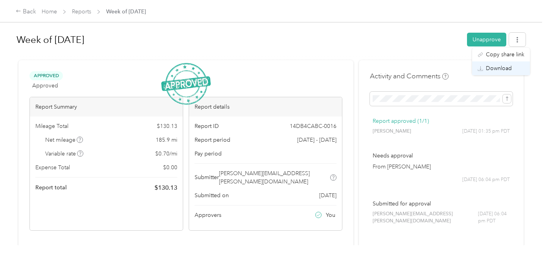
click at [491, 68] on span "Download" at bounding box center [499, 68] width 26 height 8
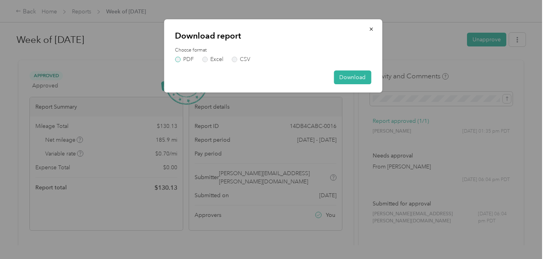
click at [177, 61] on label "PDF" at bounding box center [184, 60] width 19 height 6
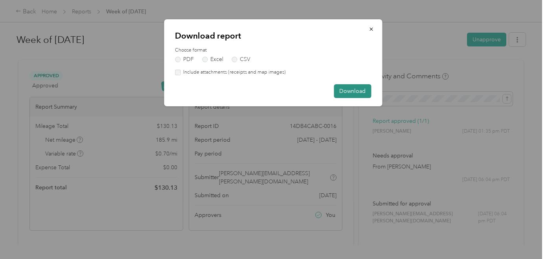
click at [349, 93] on button "Download" at bounding box center [352, 91] width 37 height 14
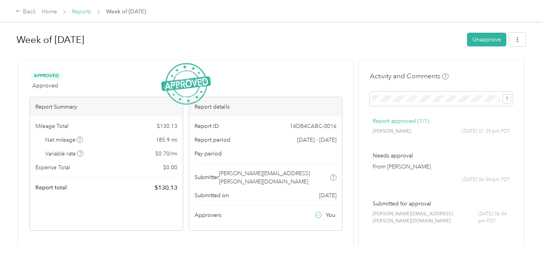
click at [85, 11] on link "Reports" at bounding box center [81, 11] width 19 height 7
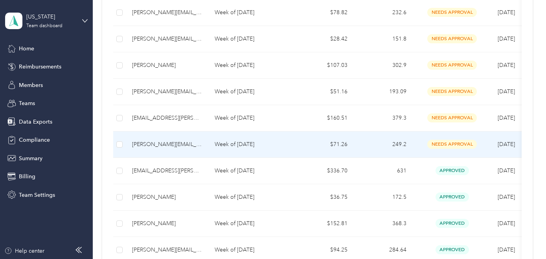
scroll to position [424, 0]
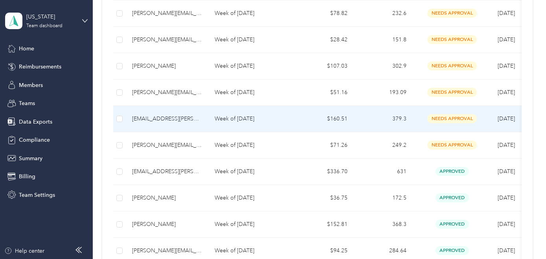
click at [226, 121] on p "Week of [DATE]" at bounding box center [252, 118] width 74 height 9
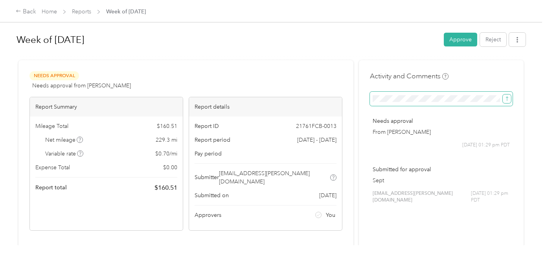
click at [508, 100] on icon "submit" at bounding box center [507, 98] width 2 height 4
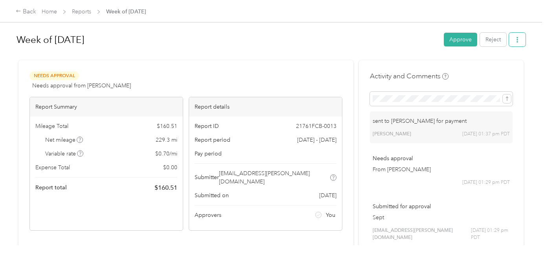
click at [516, 39] on button "button" at bounding box center [517, 40] width 17 height 14
click at [500, 66] on span "Download" at bounding box center [499, 68] width 26 height 8
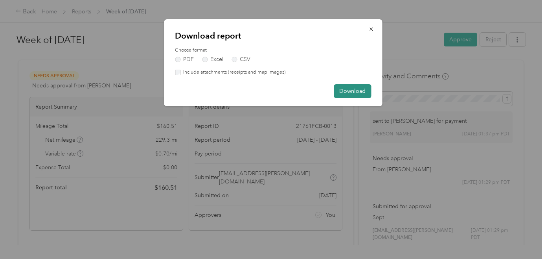
click at [359, 94] on button "Download" at bounding box center [352, 91] width 37 height 14
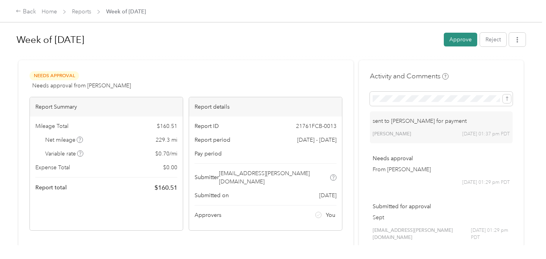
click at [470, 41] on button "Approve" at bounding box center [460, 40] width 33 height 14
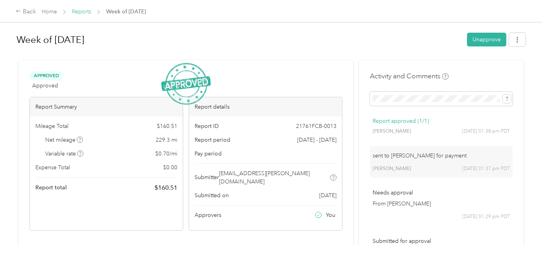
click at [78, 13] on link "Reports" at bounding box center [81, 11] width 19 height 7
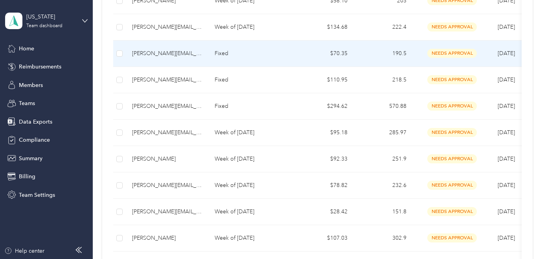
scroll to position [259, 0]
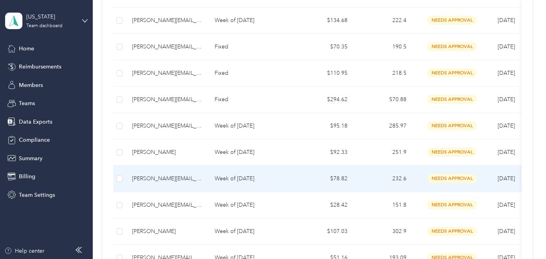
click at [237, 178] on p "Week of [DATE]" at bounding box center [252, 178] width 74 height 9
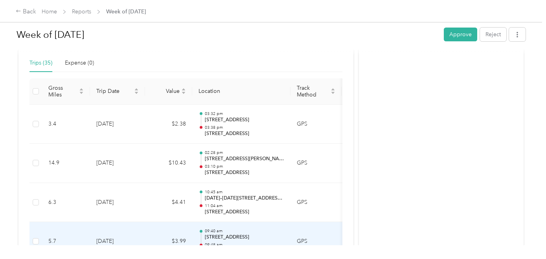
scroll to position [185, 0]
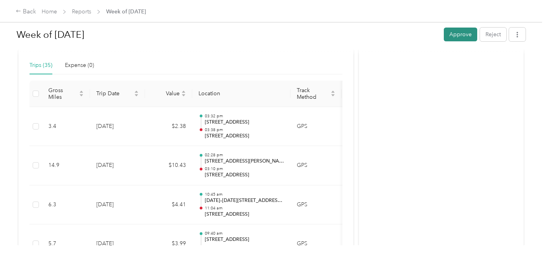
click at [457, 35] on button "Approve" at bounding box center [460, 35] width 33 height 14
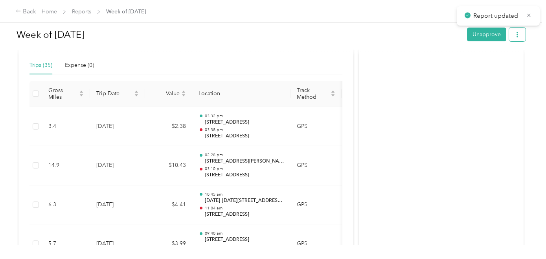
click at [516, 37] on span "button" at bounding box center [517, 34] width 6 height 7
click at [502, 63] on span "Download" at bounding box center [499, 63] width 26 height 8
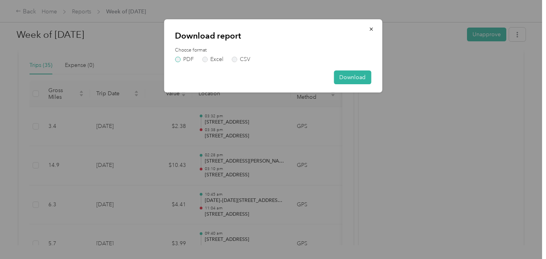
click at [181, 60] on label "PDF" at bounding box center [184, 60] width 19 height 6
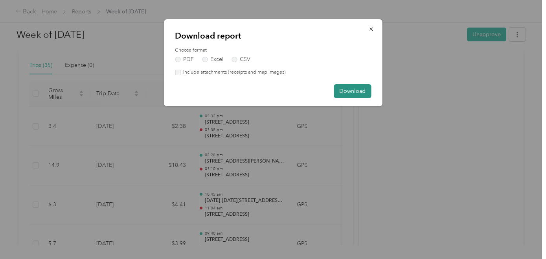
click at [355, 94] on button "Download" at bounding box center [352, 91] width 37 height 14
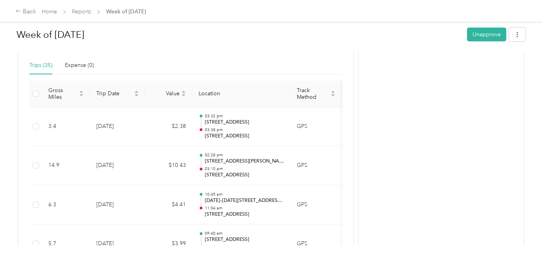
scroll to position [0, 0]
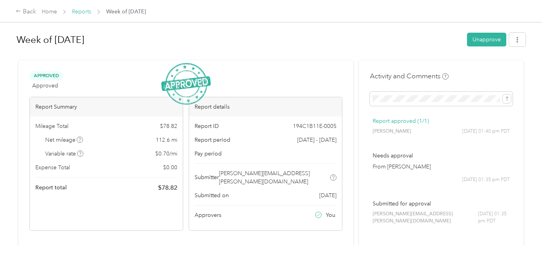
click at [81, 11] on link "Reports" at bounding box center [81, 11] width 19 height 7
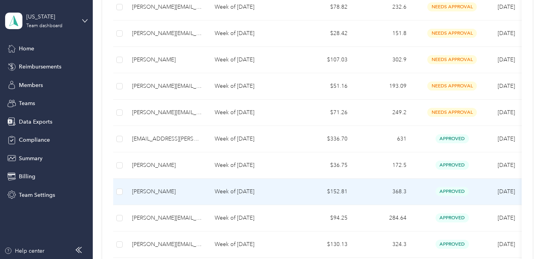
scroll to position [447, 0]
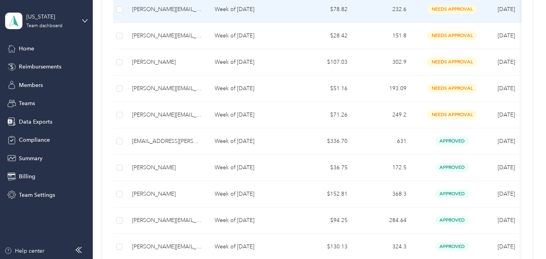
click at [226, 15] on td "Week of [DATE]" at bounding box center [251, 9] width 86 height 26
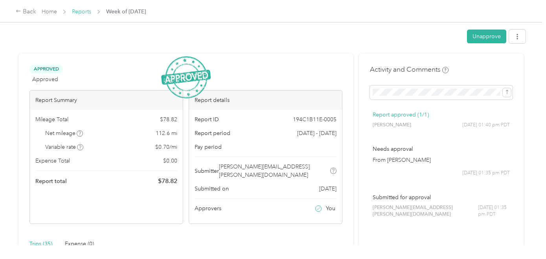
click at [86, 12] on link "Reports" at bounding box center [81, 11] width 19 height 7
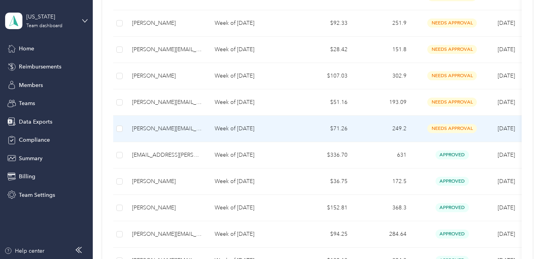
scroll to position [387, 0]
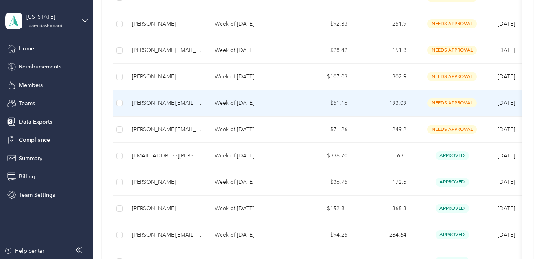
click at [237, 103] on p "Week of [DATE]" at bounding box center [252, 103] width 74 height 9
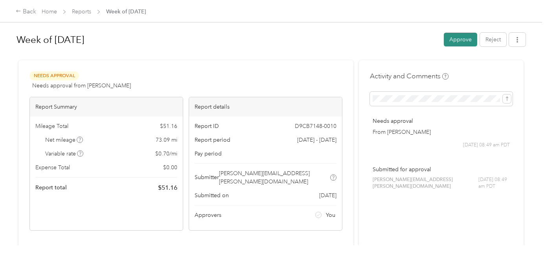
click at [456, 43] on button "Approve" at bounding box center [460, 40] width 33 height 14
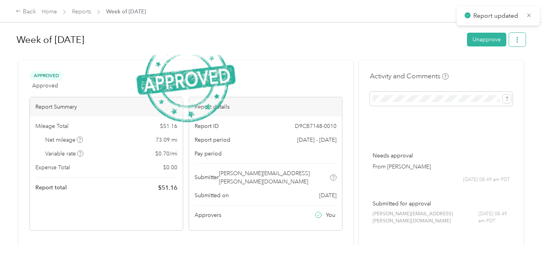
click at [516, 42] on button "button" at bounding box center [517, 40] width 17 height 14
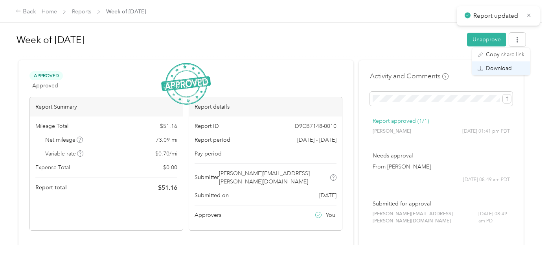
click at [494, 71] on span "Download" at bounding box center [499, 68] width 26 height 8
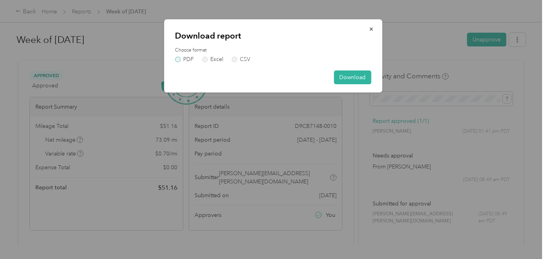
click at [176, 58] on label "PDF" at bounding box center [184, 60] width 19 height 6
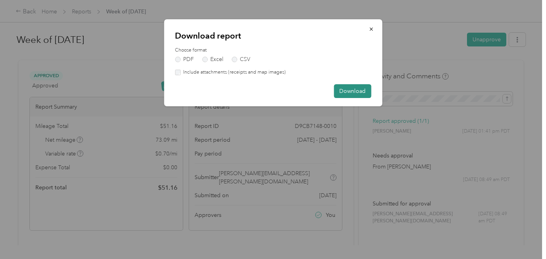
click at [344, 90] on button "Download" at bounding box center [352, 91] width 37 height 14
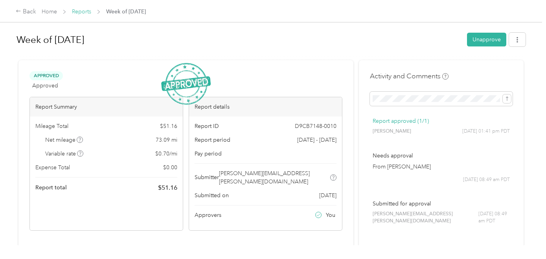
click at [83, 12] on link "Reports" at bounding box center [81, 11] width 19 height 7
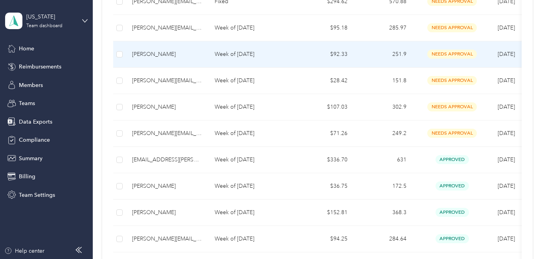
scroll to position [358, 0]
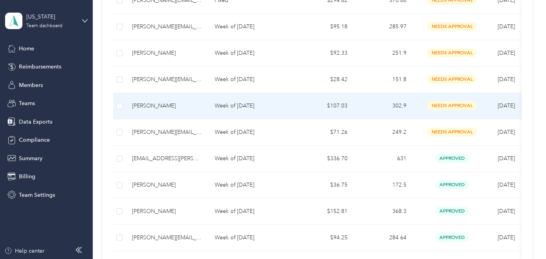
click at [231, 105] on p "Week of [DATE]" at bounding box center [252, 105] width 74 height 9
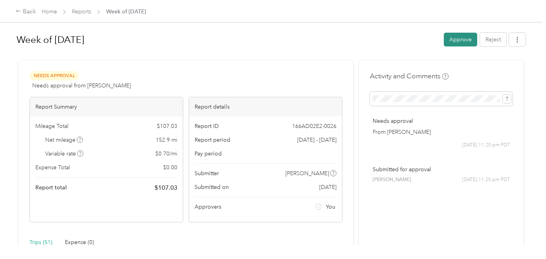
click at [462, 43] on button "Approve" at bounding box center [460, 40] width 33 height 14
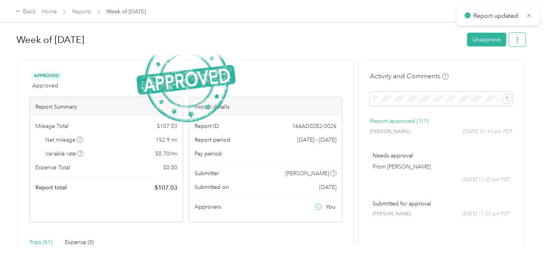
click at [516, 41] on icon "button" at bounding box center [517, 40] width 6 height 6
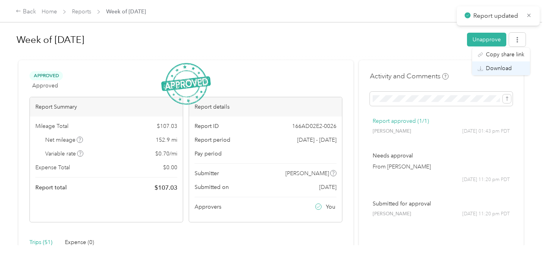
click at [491, 68] on span "Download" at bounding box center [499, 68] width 26 height 8
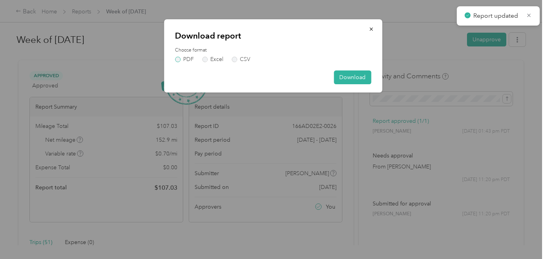
click at [175, 61] on label "PDF" at bounding box center [184, 60] width 19 height 6
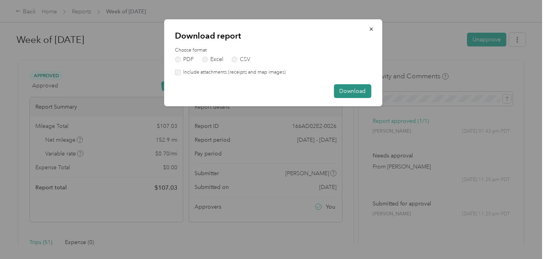
click at [350, 88] on button "Download" at bounding box center [352, 91] width 37 height 14
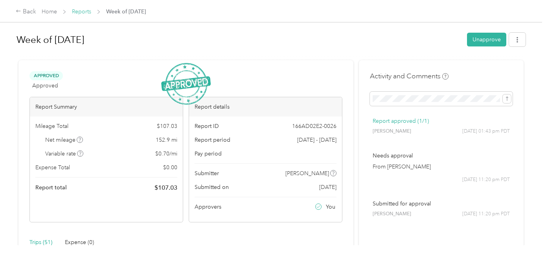
click at [81, 10] on link "Reports" at bounding box center [81, 11] width 19 height 7
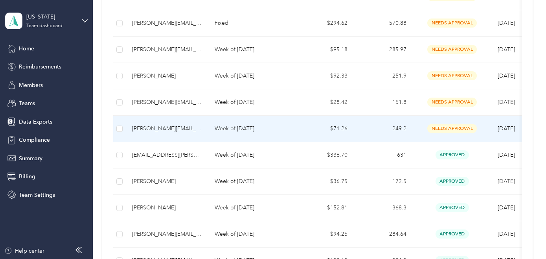
scroll to position [334, 0]
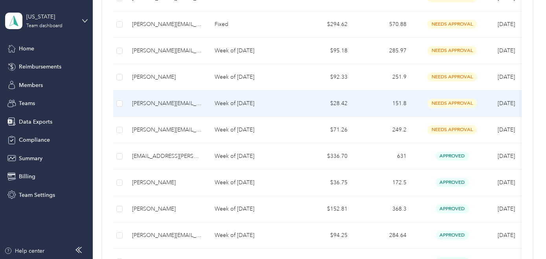
click at [189, 102] on div "[PERSON_NAME][EMAIL_ADDRESS][PERSON_NAME][DOMAIN_NAME]" at bounding box center [167, 103] width 70 height 9
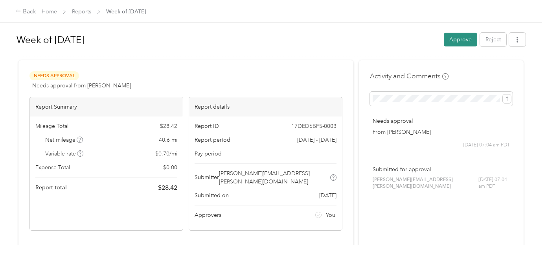
click at [466, 38] on button "Approve" at bounding box center [460, 40] width 33 height 14
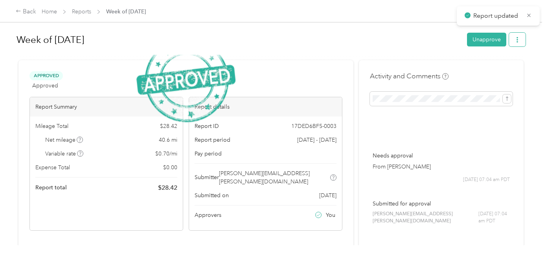
click at [516, 40] on icon "button" at bounding box center [517, 40] width 6 height 6
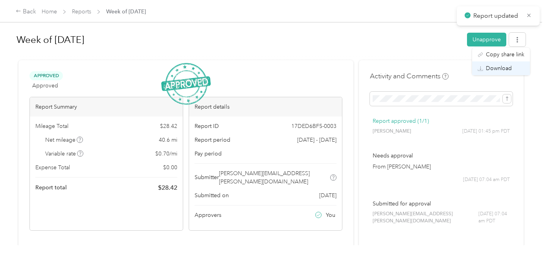
click at [488, 68] on span "Download" at bounding box center [499, 68] width 26 height 8
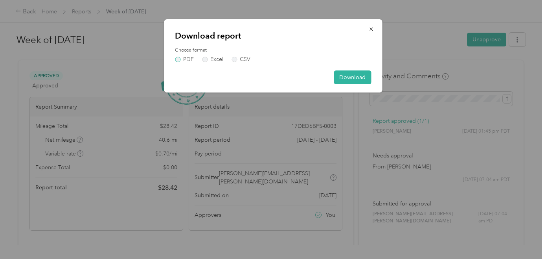
click at [177, 60] on label "PDF" at bounding box center [184, 60] width 19 height 6
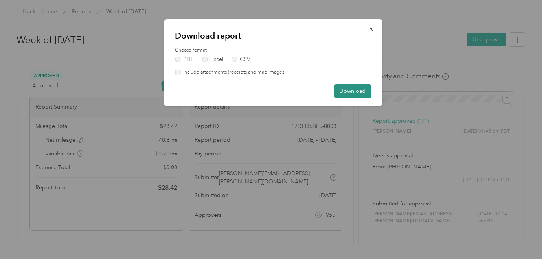
click at [354, 94] on button "Download" at bounding box center [352, 91] width 37 height 14
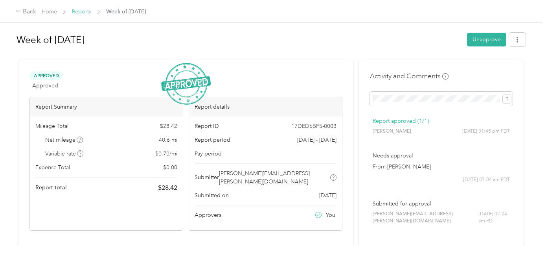
click at [82, 13] on link "Reports" at bounding box center [81, 11] width 19 height 7
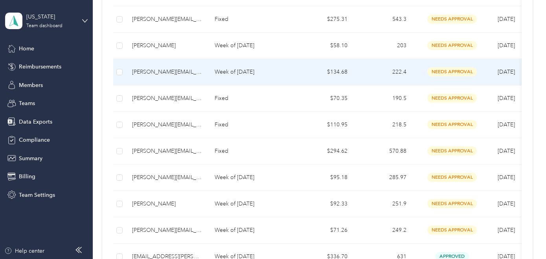
scroll to position [209, 0]
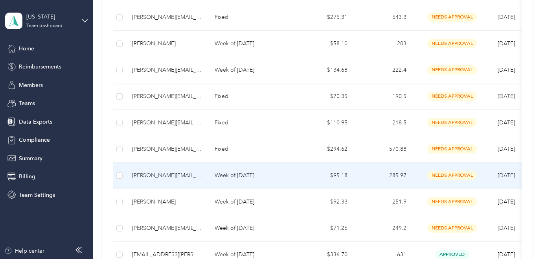
click at [240, 175] on p "Week of [DATE]" at bounding box center [252, 175] width 74 height 9
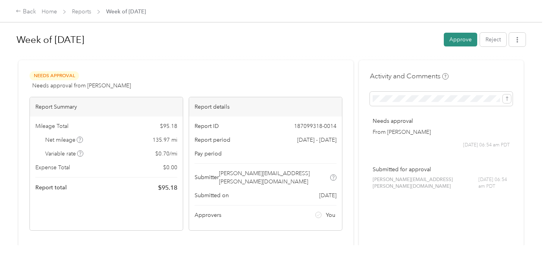
click at [468, 39] on button "Approve" at bounding box center [460, 40] width 33 height 14
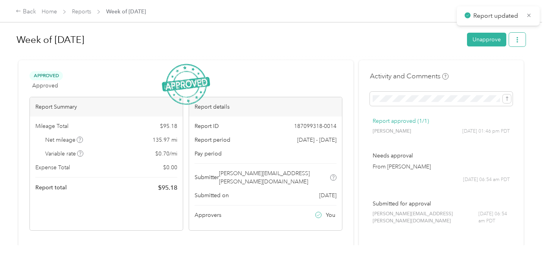
click at [516, 41] on icon "button" at bounding box center [517, 40] width 6 height 6
click at [504, 66] on span "Download" at bounding box center [499, 68] width 26 height 8
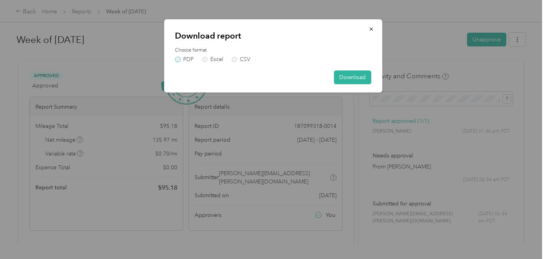
click at [176, 60] on label "PDF" at bounding box center [184, 60] width 19 height 6
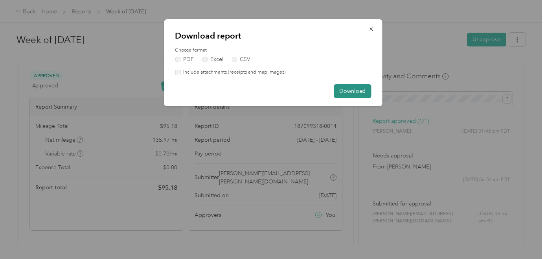
click at [360, 93] on button "Download" at bounding box center [352, 91] width 37 height 14
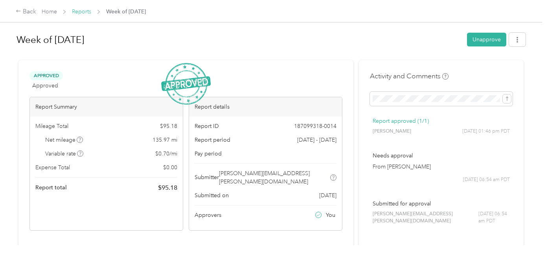
click at [83, 13] on link "Reports" at bounding box center [81, 11] width 19 height 7
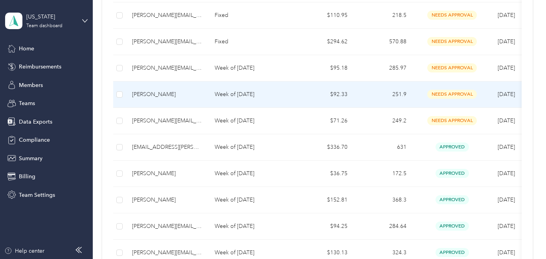
scroll to position [316, 0]
click at [233, 95] on p "Week of [DATE]" at bounding box center [252, 94] width 74 height 9
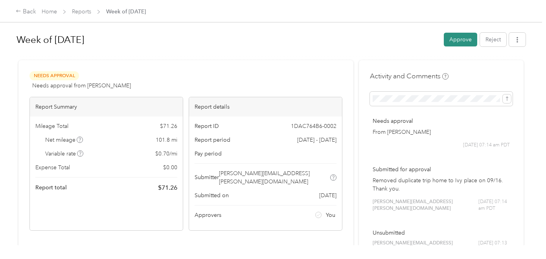
click at [469, 36] on button "Approve" at bounding box center [460, 40] width 33 height 14
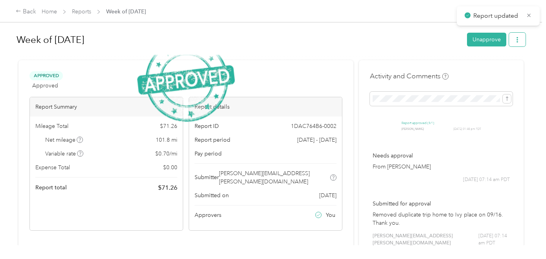
click at [516, 42] on icon "button" at bounding box center [517, 40] width 6 height 6
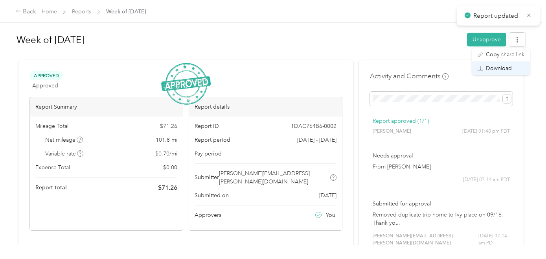
click at [503, 71] on span "Download" at bounding box center [499, 68] width 26 height 8
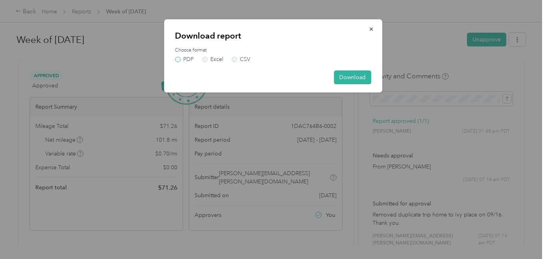
click at [179, 60] on label "PDF" at bounding box center [184, 60] width 19 height 6
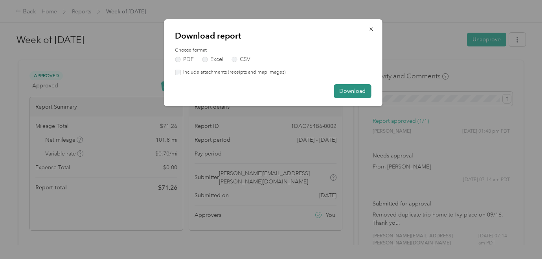
click at [353, 92] on button "Download" at bounding box center [352, 91] width 37 height 14
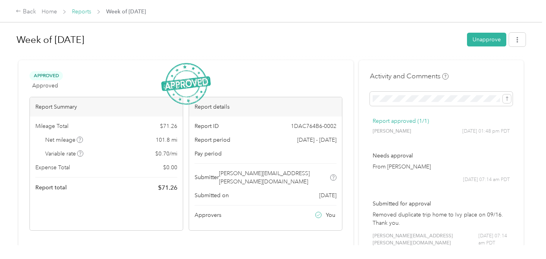
click at [83, 13] on link "Reports" at bounding box center [81, 11] width 19 height 7
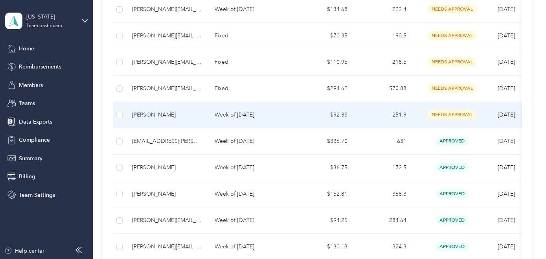
scroll to position [250, 0]
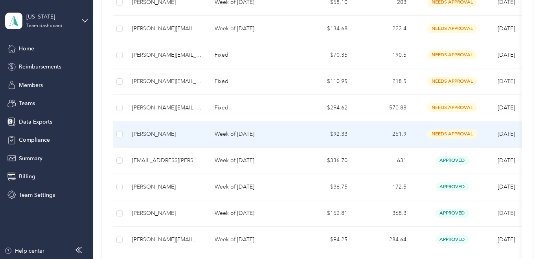
click at [253, 135] on p "Week of [DATE]" at bounding box center [252, 134] width 74 height 9
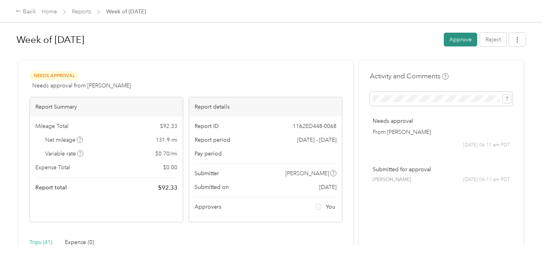
click at [466, 42] on button "Approve" at bounding box center [460, 40] width 33 height 14
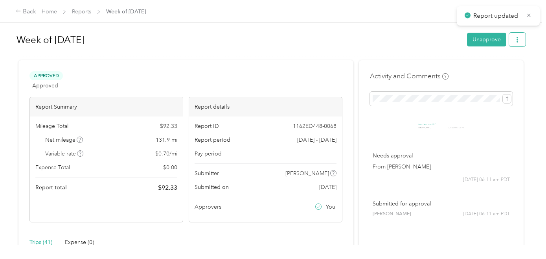
click at [516, 41] on icon "button" at bounding box center [517, 40] width 6 height 6
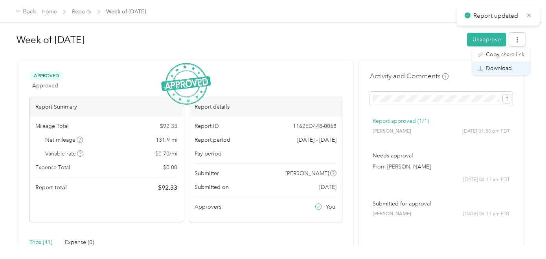
click at [494, 66] on span "Download" at bounding box center [499, 68] width 26 height 8
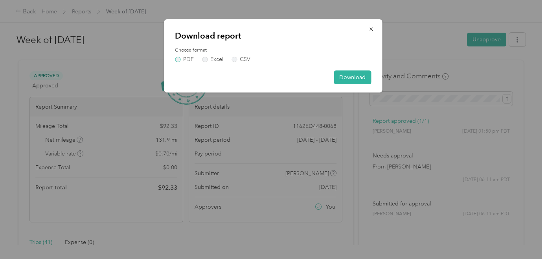
click at [180, 59] on label "PDF" at bounding box center [184, 60] width 19 height 6
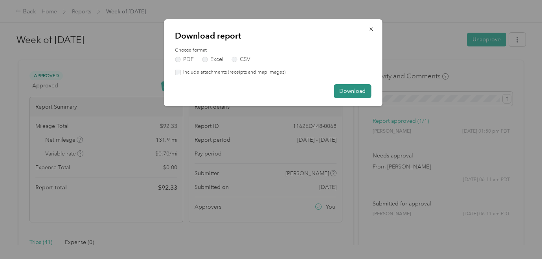
click at [342, 94] on button "Download" at bounding box center [352, 91] width 37 height 14
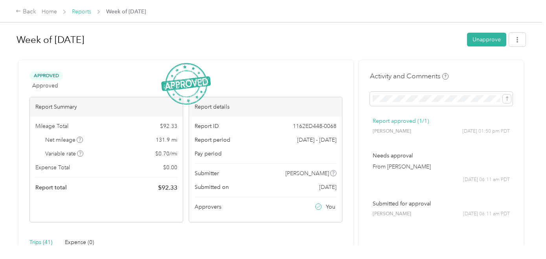
click at [80, 13] on link "Reports" at bounding box center [81, 11] width 19 height 7
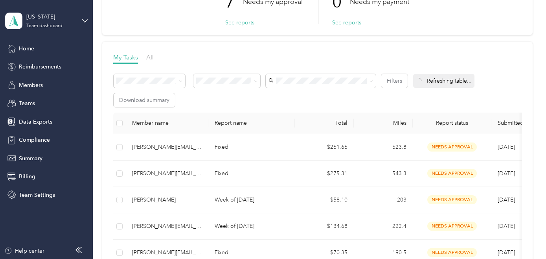
scroll to position [158, 0]
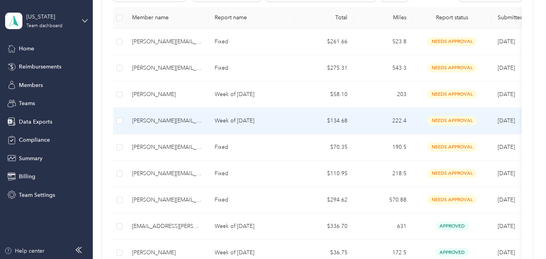
click at [228, 123] on p "Week of [DATE]" at bounding box center [252, 120] width 74 height 9
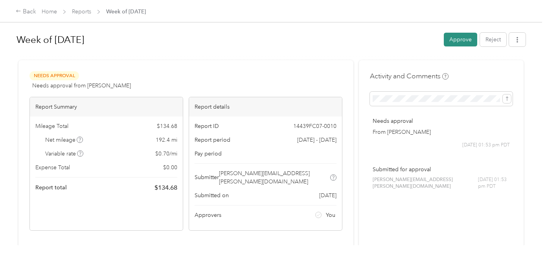
click at [469, 42] on button "Approve" at bounding box center [460, 40] width 33 height 14
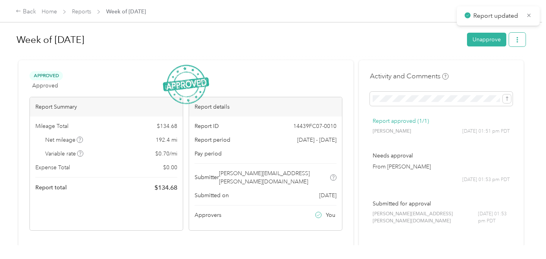
click at [516, 41] on icon "button" at bounding box center [517, 40] width 2 height 6
click at [495, 69] on span "Download" at bounding box center [499, 68] width 26 height 8
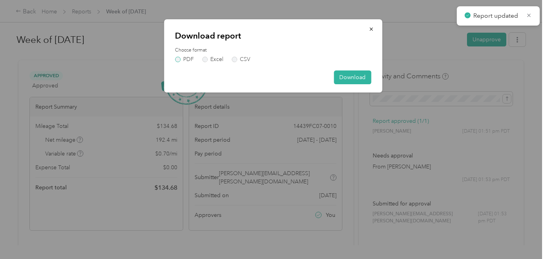
click at [176, 59] on label "PDF" at bounding box center [184, 60] width 19 height 6
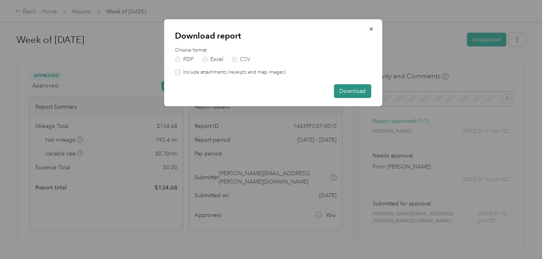
click at [356, 88] on button "Download" at bounding box center [352, 91] width 37 height 14
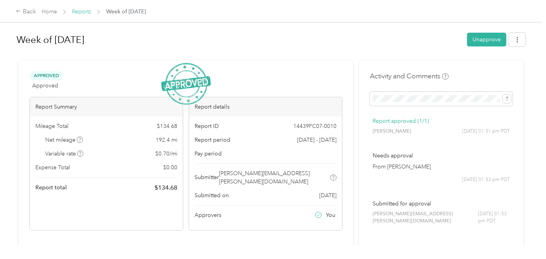
click at [83, 12] on link "Reports" at bounding box center [81, 11] width 19 height 7
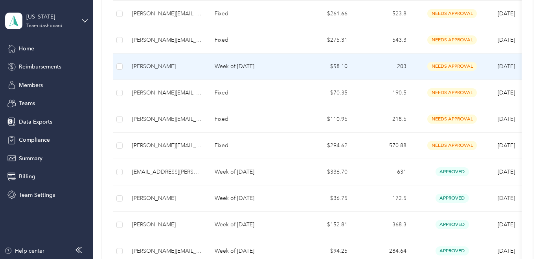
scroll to position [167, 0]
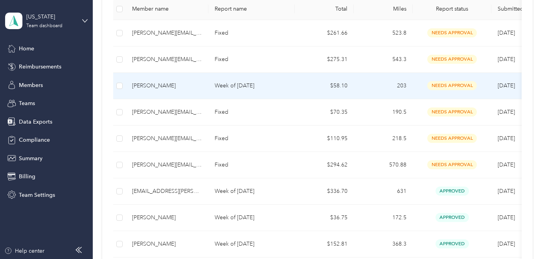
click at [236, 86] on p "Week of [DATE]" at bounding box center [252, 85] width 74 height 9
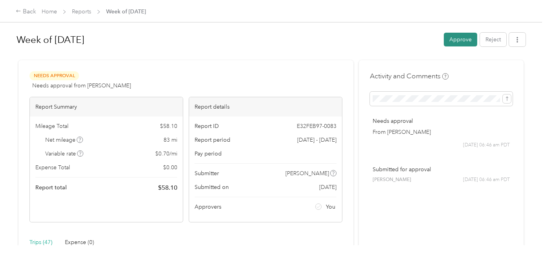
click at [467, 37] on button "Approve" at bounding box center [460, 40] width 33 height 14
click at [516, 41] on icon "button" at bounding box center [517, 40] width 6 height 6
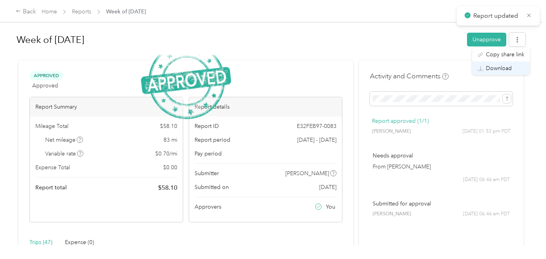
click at [503, 68] on span "Download" at bounding box center [499, 68] width 26 height 8
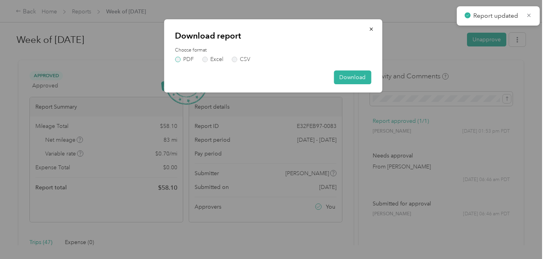
click at [177, 61] on label "PDF" at bounding box center [184, 60] width 19 height 6
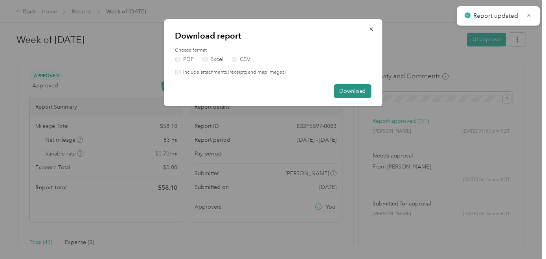
click at [351, 94] on button "Download" at bounding box center [352, 91] width 37 height 14
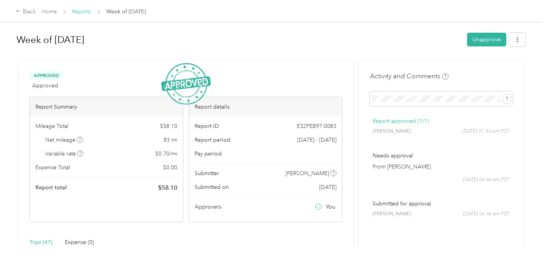
click at [84, 11] on link "Reports" at bounding box center [81, 11] width 19 height 7
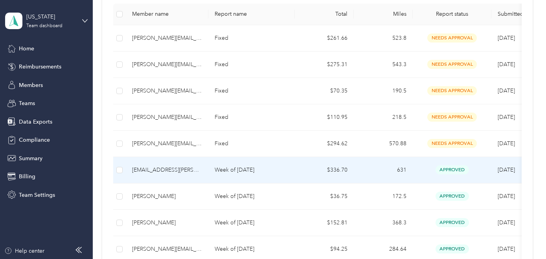
scroll to position [143, 0]
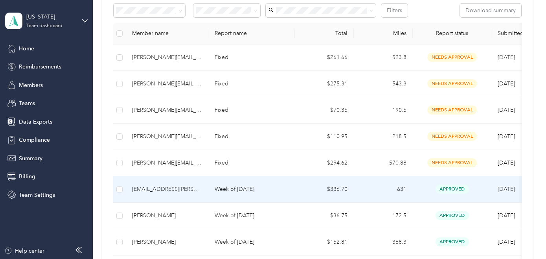
click at [220, 187] on p "Week of [DATE]" at bounding box center [252, 189] width 74 height 9
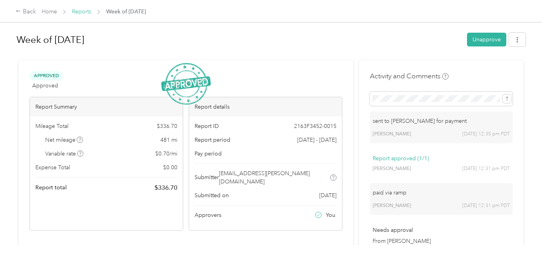
click at [85, 14] on link "Reports" at bounding box center [81, 11] width 19 height 7
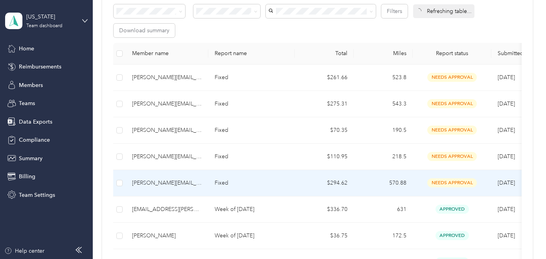
scroll to position [142, 0]
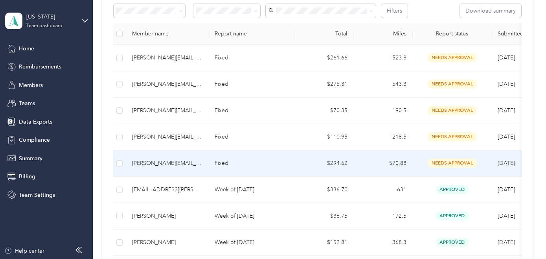
click at [265, 160] on p "Fixed" at bounding box center [252, 163] width 74 height 9
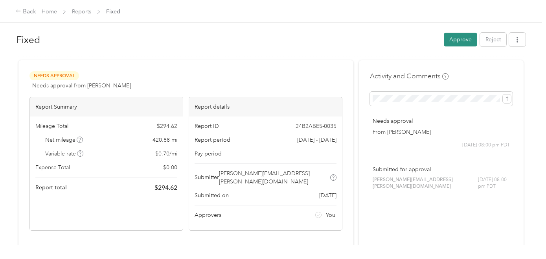
click at [466, 40] on button "Approve" at bounding box center [460, 40] width 33 height 14
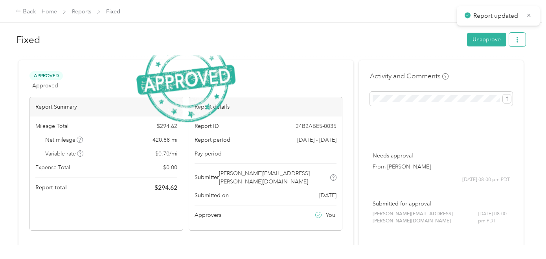
click at [516, 44] on button "button" at bounding box center [517, 40] width 17 height 14
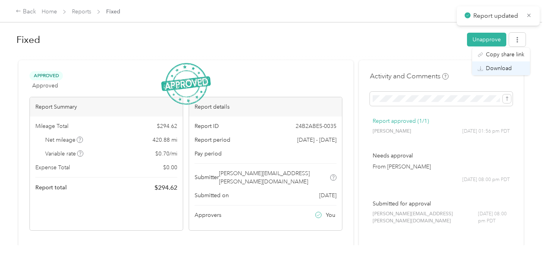
click at [502, 68] on span "Download" at bounding box center [499, 68] width 26 height 8
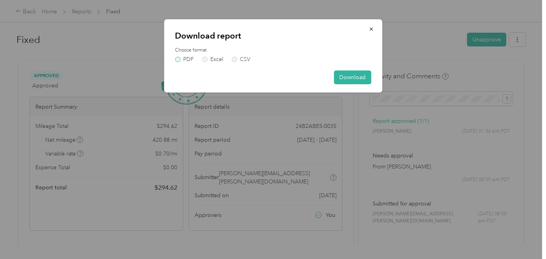
click at [179, 58] on label "PDF" at bounding box center [184, 60] width 19 height 6
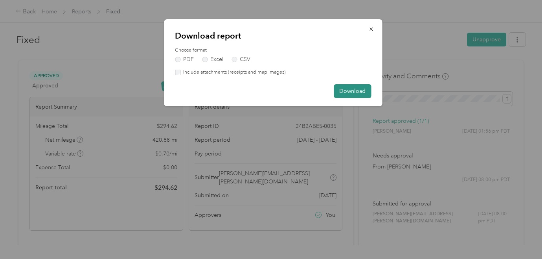
click at [356, 86] on button "Download" at bounding box center [352, 91] width 37 height 14
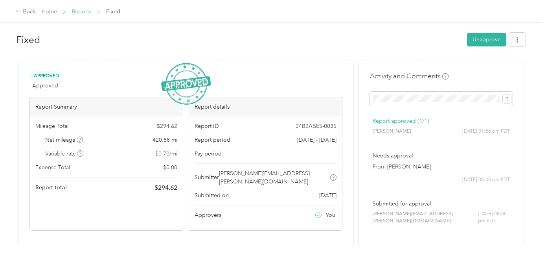
click at [83, 11] on link "Reports" at bounding box center [81, 11] width 19 height 7
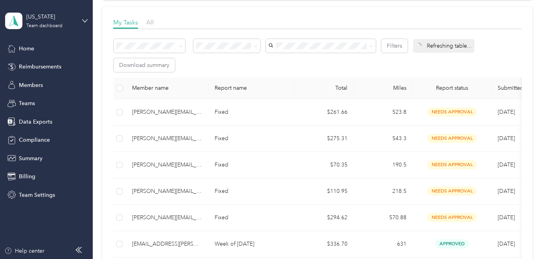
scroll to position [110, 0]
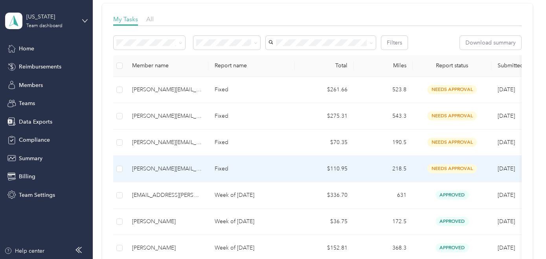
click at [221, 168] on p "Fixed" at bounding box center [252, 168] width 74 height 9
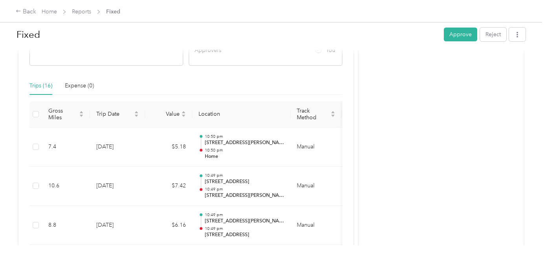
scroll to position [163, 0]
click at [77, 16] on span "Reports" at bounding box center [81, 11] width 19 height 8
click at [81, 10] on link "Reports" at bounding box center [81, 11] width 19 height 7
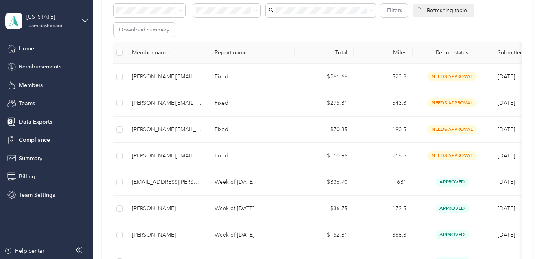
scroll to position [183, 0]
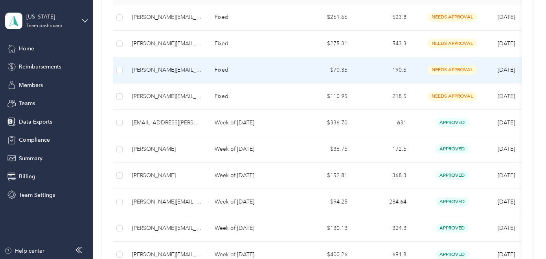
click at [206, 68] on td "[PERSON_NAME][EMAIL_ADDRESS][PERSON_NAME][DOMAIN_NAME]" at bounding box center [167, 70] width 83 height 26
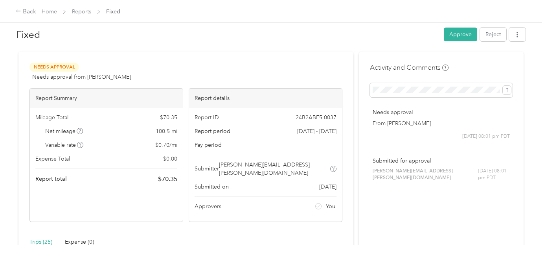
scroll to position [5, 0]
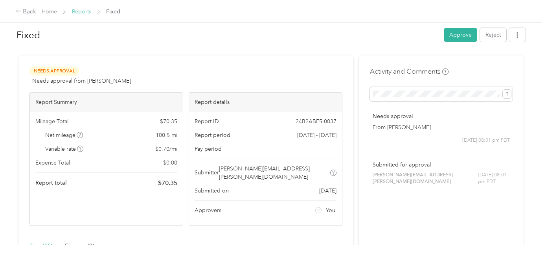
click at [77, 12] on link "Reports" at bounding box center [81, 11] width 19 height 7
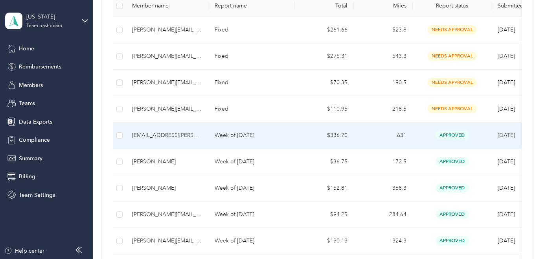
scroll to position [193, 0]
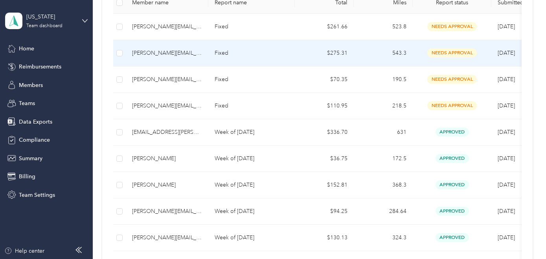
click at [220, 50] on p "Fixed" at bounding box center [252, 53] width 74 height 9
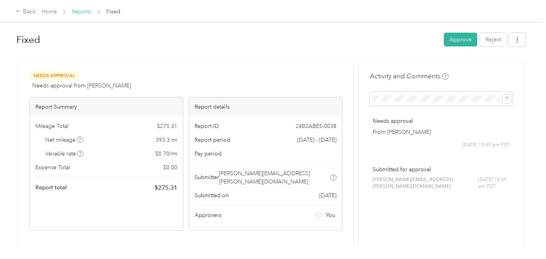
click at [77, 12] on link "Reports" at bounding box center [81, 11] width 19 height 7
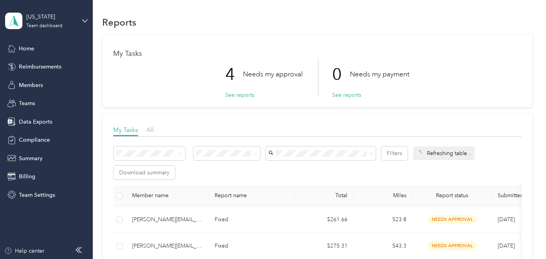
scroll to position [23, 0]
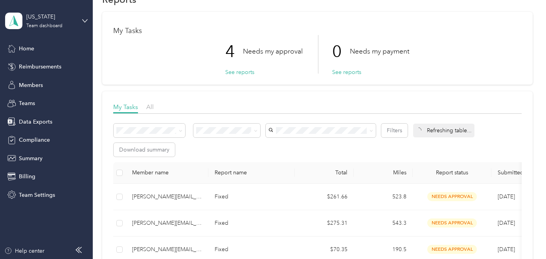
click at [224, 193] on p "Fixed" at bounding box center [252, 196] width 74 height 9
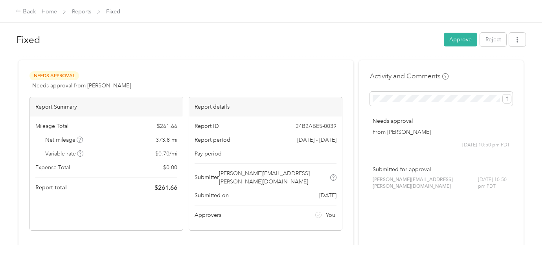
click at [79, 16] on div "Back Home Reports Fixed" at bounding box center [273, 11] width 546 height 22
click at [81, 10] on link "Reports" at bounding box center [81, 11] width 19 height 7
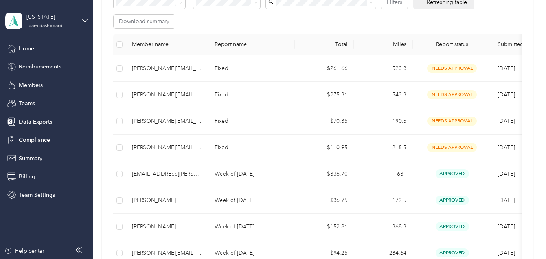
scroll to position [152, 0]
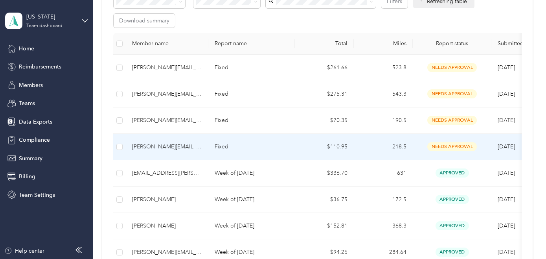
click at [223, 149] on p "Fixed" at bounding box center [252, 146] width 74 height 9
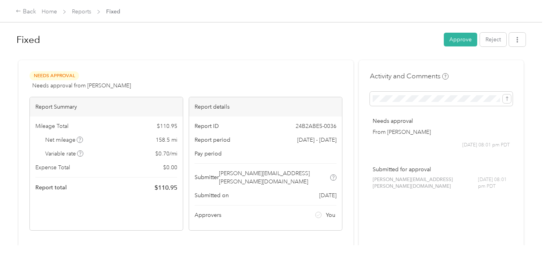
drag, startPoint x: 461, startPoint y: 39, endPoint x: 496, endPoint y: 35, distance: 35.2
click at [461, 39] on button "Approve" at bounding box center [460, 40] width 33 height 14
click at [516, 39] on button "button" at bounding box center [517, 40] width 17 height 14
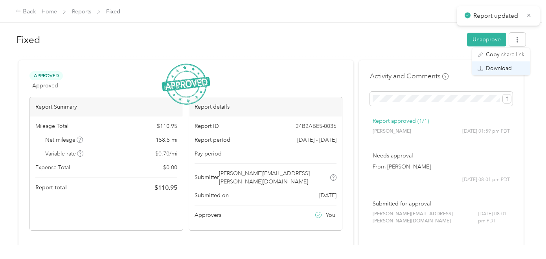
click at [498, 69] on span "Download" at bounding box center [499, 68] width 26 height 8
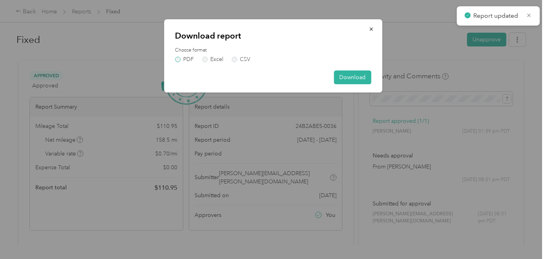
click at [176, 59] on label "PDF" at bounding box center [184, 60] width 19 height 6
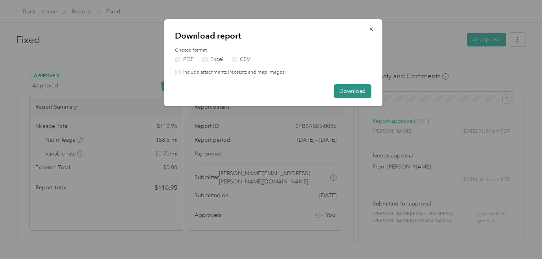
click at [346, 90] on button "Download" at bounding box center [352, 91] width 37 height 14
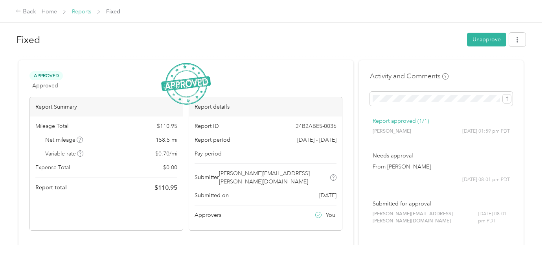
click at [81, 13] on link "Reports" at bounding box center [81, 11] width 19 height 7
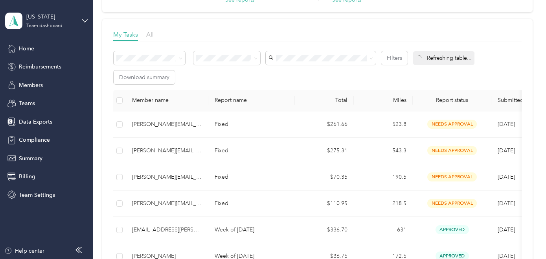
scroll to position [96, 0]
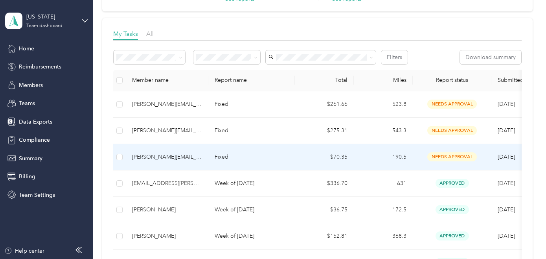
click at [226, 155] on p "Fixed" at bounding box center [252, 156] width 74 height 9
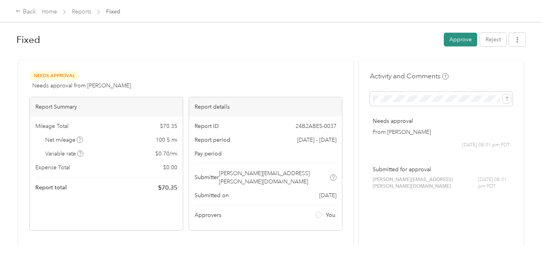
click at [451, 44] on button "Approve" at bounding box center [460, 40] width 33 height 14
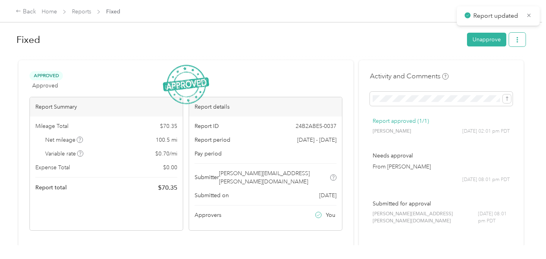
click at [516, 38] on button "button" at bounding box center [517, 40] width 17 height 14
click at [502, 66] on span "Download" at bounding box center [499, 68] width 26 height 8
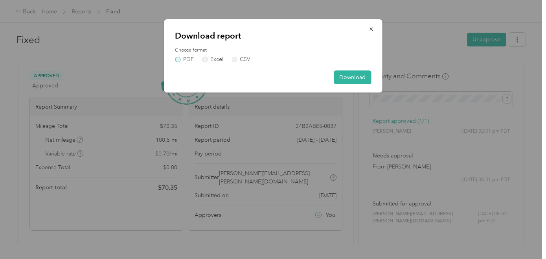
click at [178, 59] on label "PDF" at bounding box center [184, 60] width 19 height 6
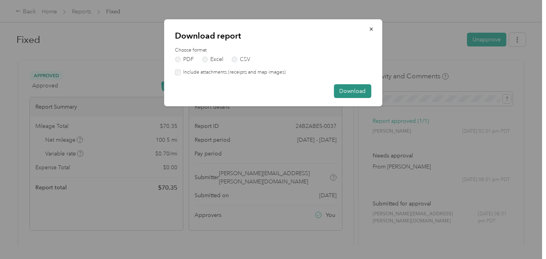
click at [360, 87] on button "Download" at bounding box center [352, 91] width 37 height 14
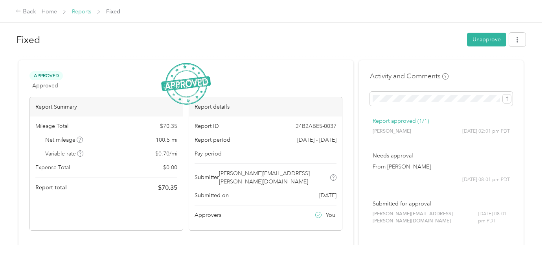
click at [78, 10] on link "Reports" at bounding box center [81, 11] width 19 height 7
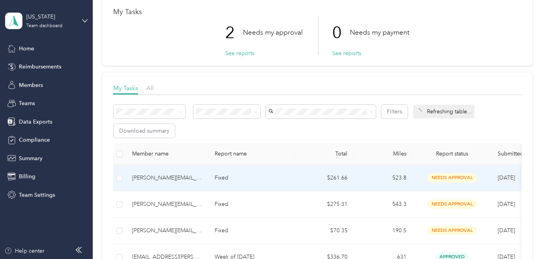
scroll to position [54, 0]
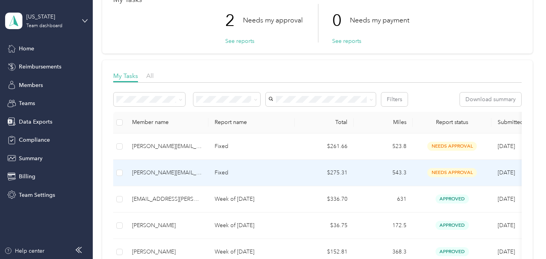
click at [222, 174] on p "Fixed" at bounding box center [252, 172] width 74 height 9
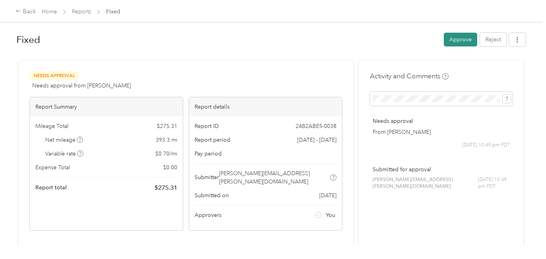
click at [459, 40] on button "Approve" at bounding box center [460, 40] width 33 height 14
click at [516, 43] on button "button" at bounding box center [517, 40] width 17 height 14
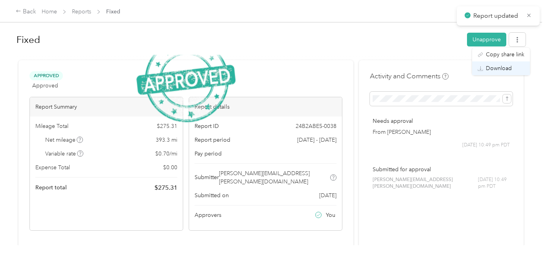
click at [496, 68] on span "Download" at bounding box center [499, 68] width 26 height 8
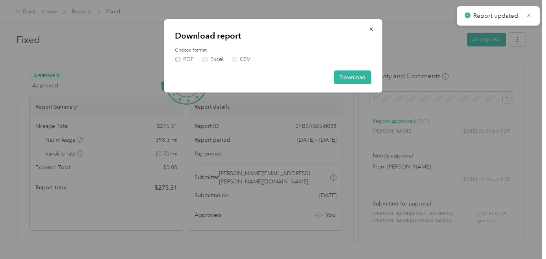
click at [180, 60] on label "PDF" at bounding box center [184, 60] width 19 height 6
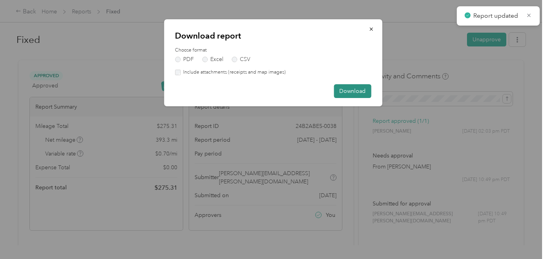
click at [343, 94] on button "Download" at bounding box center [352, 91] width 37 height 14
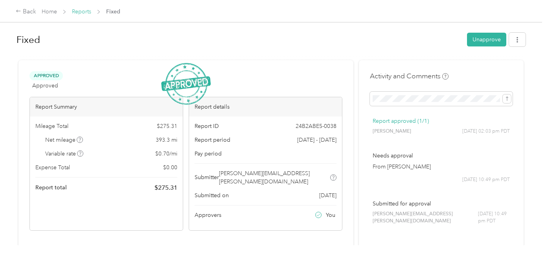
click at [81, 13] on link "Reports" at bounding box center [81, 11] width 19 height 7
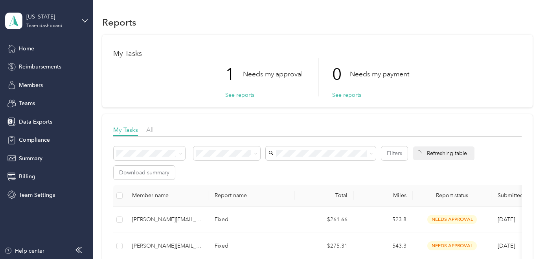
scroll to position [29, 0]
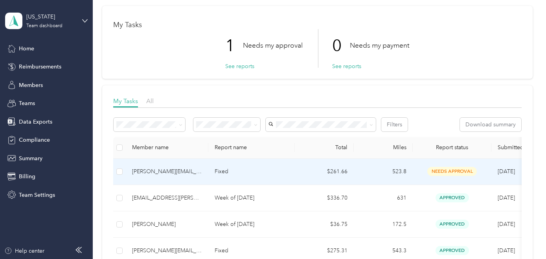
click at [241, 171] on p "Fixed" at bounding box center [252, 171] width 74 height 9
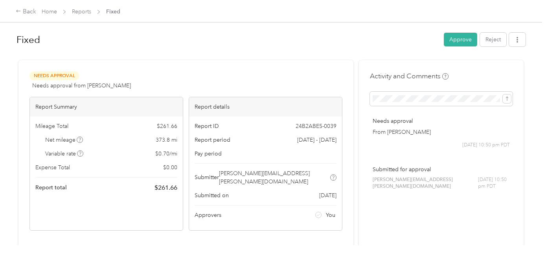
click at [458, 42] on button "Approve" at bounding box center [460, 40] width 33 height 14
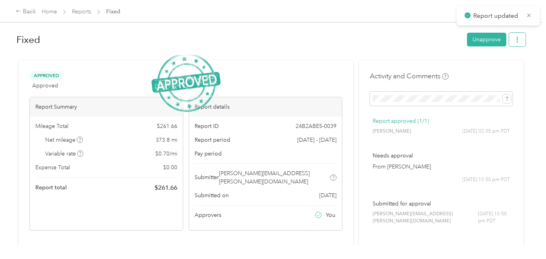
click at [516, 42] on span "button" at bounding box center [517, 39] width 6 height 7
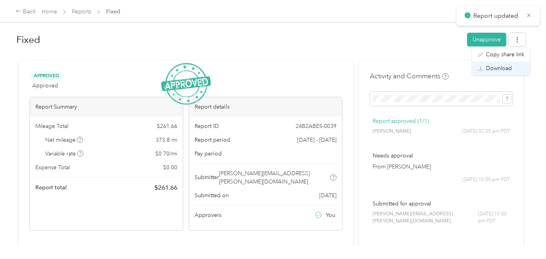
click at [498, 63] on li "Download" at bounding box center [501, 68] width 58 height 14
click at [498, 68] on span "Download" at bounding box center [499, 68] width 26 height 8
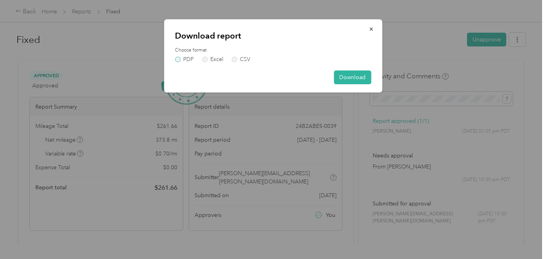
click at [177, 61] on label "PDF" at bounding box center [184, 60] width 19 height 6
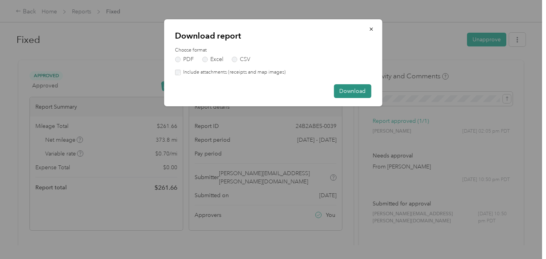
click at [342, 89] on button "Download" at bounding box center [352, 91] width 37 height 14
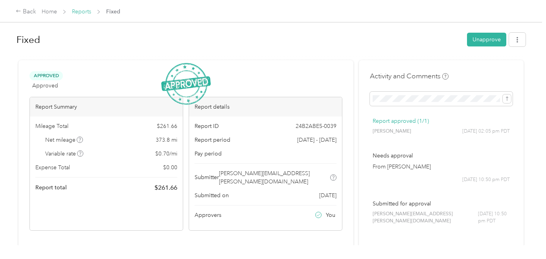
click at [79, 15] on link "Reports" at bounding box center [81, 11] width 19 height 7
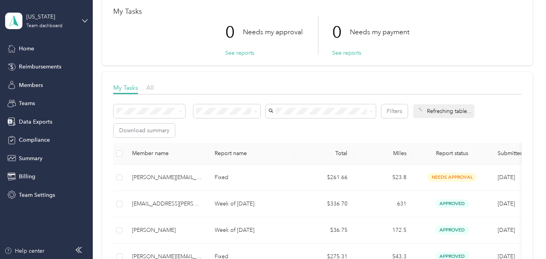
scroll to position [43, 0]
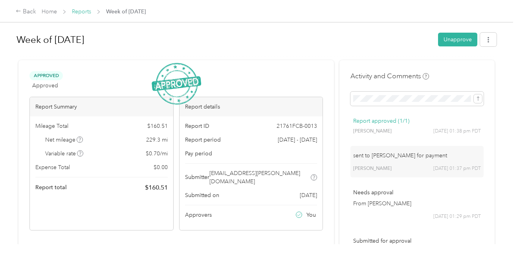
click at [84, 13] on link "Reports" at bounding box center [81, 11] width 19 height 7
